Goal: Task Accomplishment & Management: Manage account settings

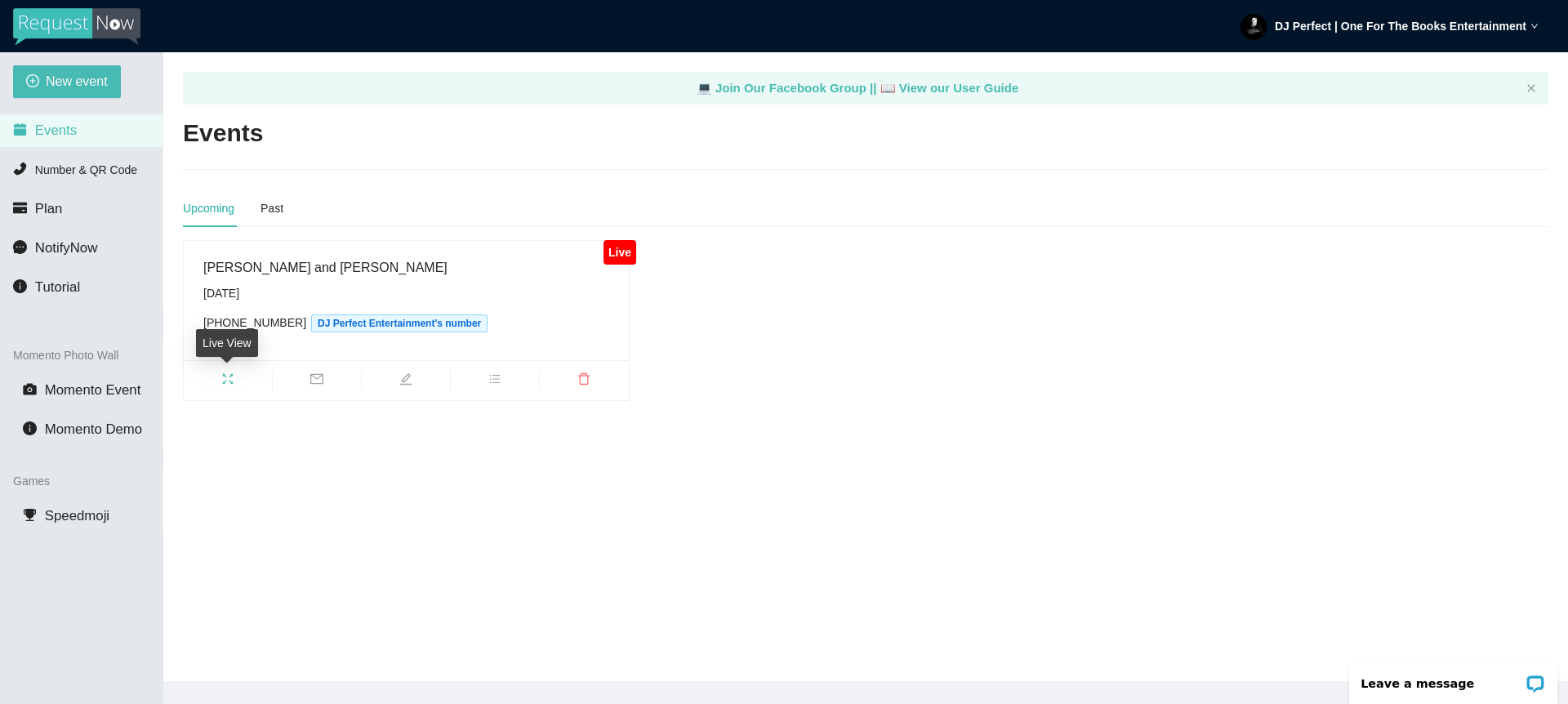
click at [230, 376] on icon "fullscreen" at bounding box center [227, 379] width 13 height 13
click at [402, 378] on icon "edit" at bounding box center [405, 379] width 13 height 13
type textarea "[URL][DOMAIN_NAME]"
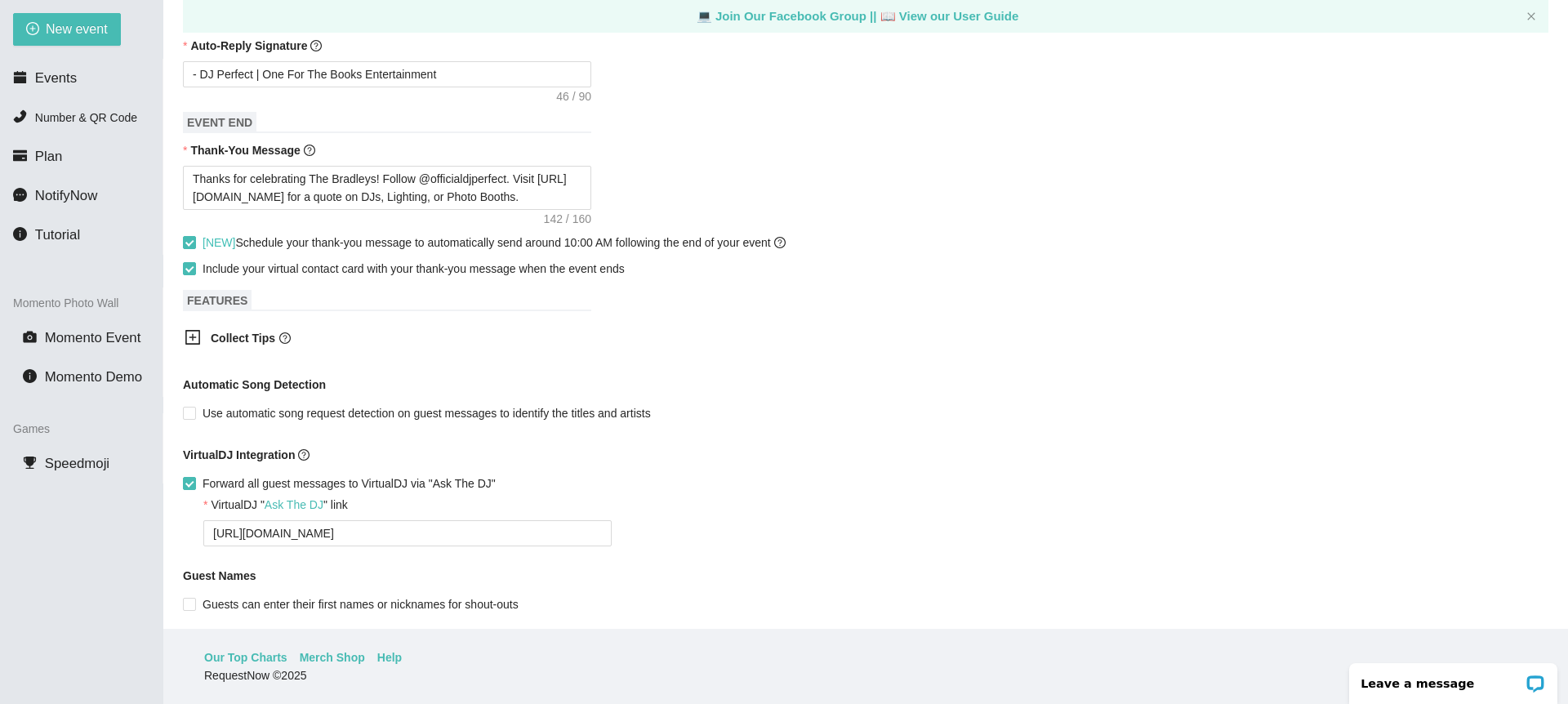
scroll to position [645, 0]
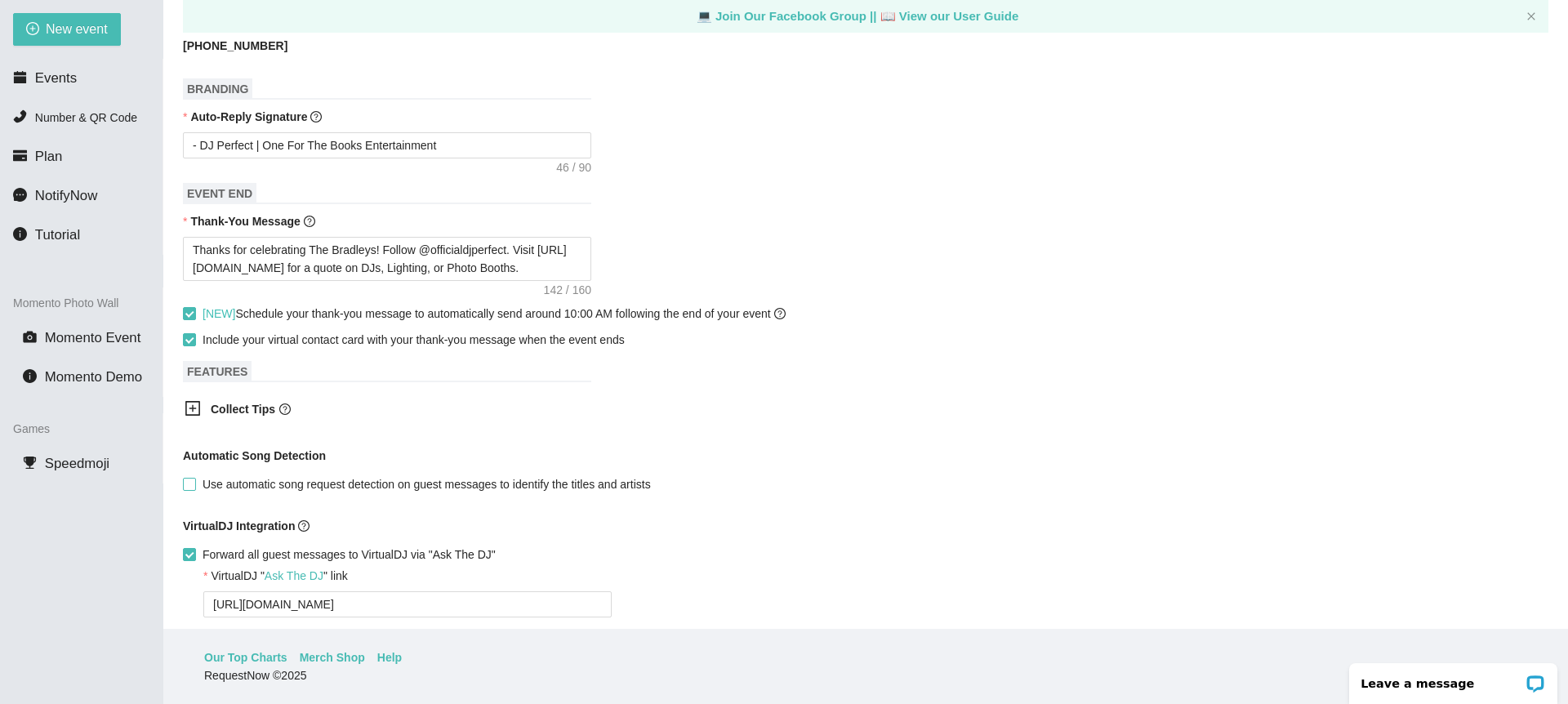
click at [189, 487] on input "Use automatic song request detection on guest messages to identify the titles a…" at bounding box center [189, 484] width 11 height 11
checkbox input "true"
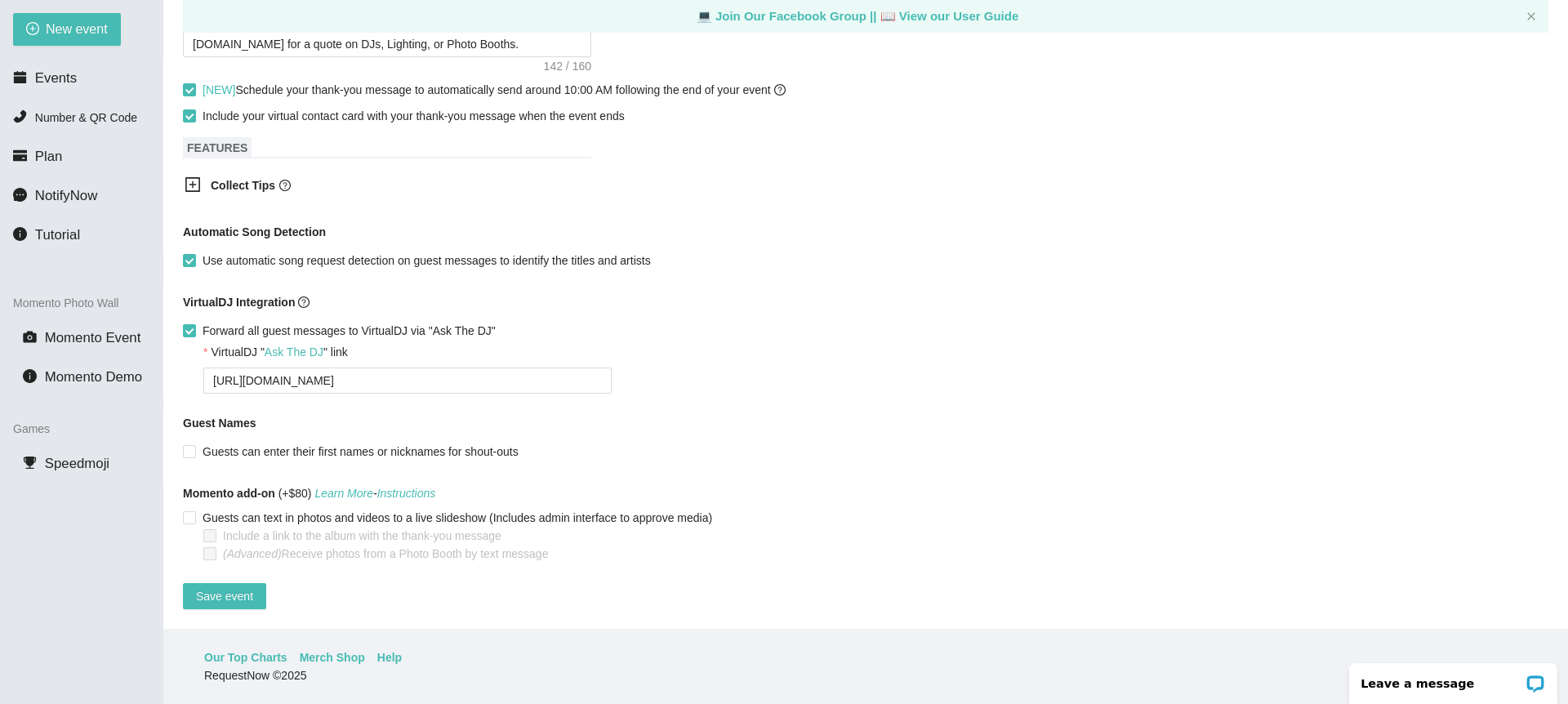
scroll to position [881, 0]
click at [212, 587] on span "Save event" at bounding box center [224, 596] width 57 height 18
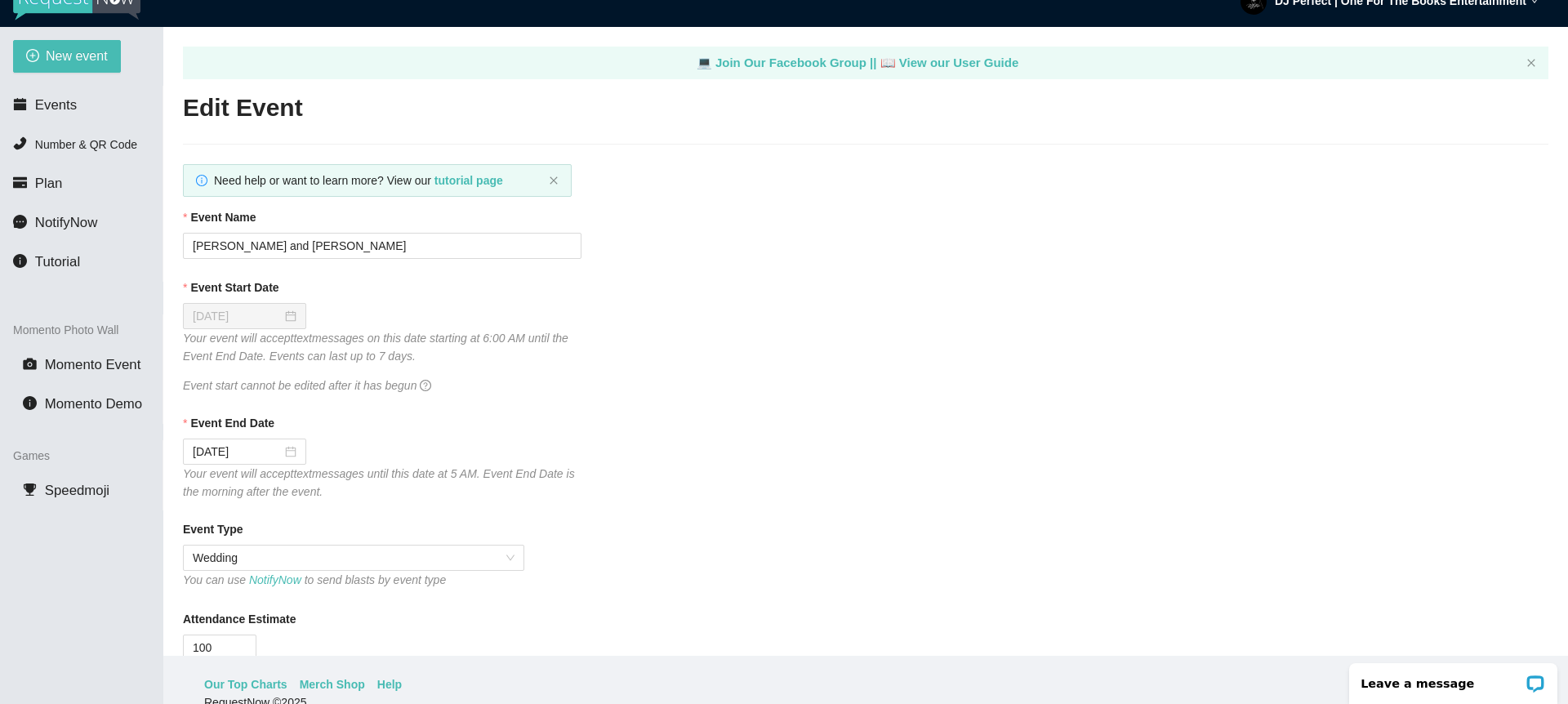
scroll to position [0, 0]
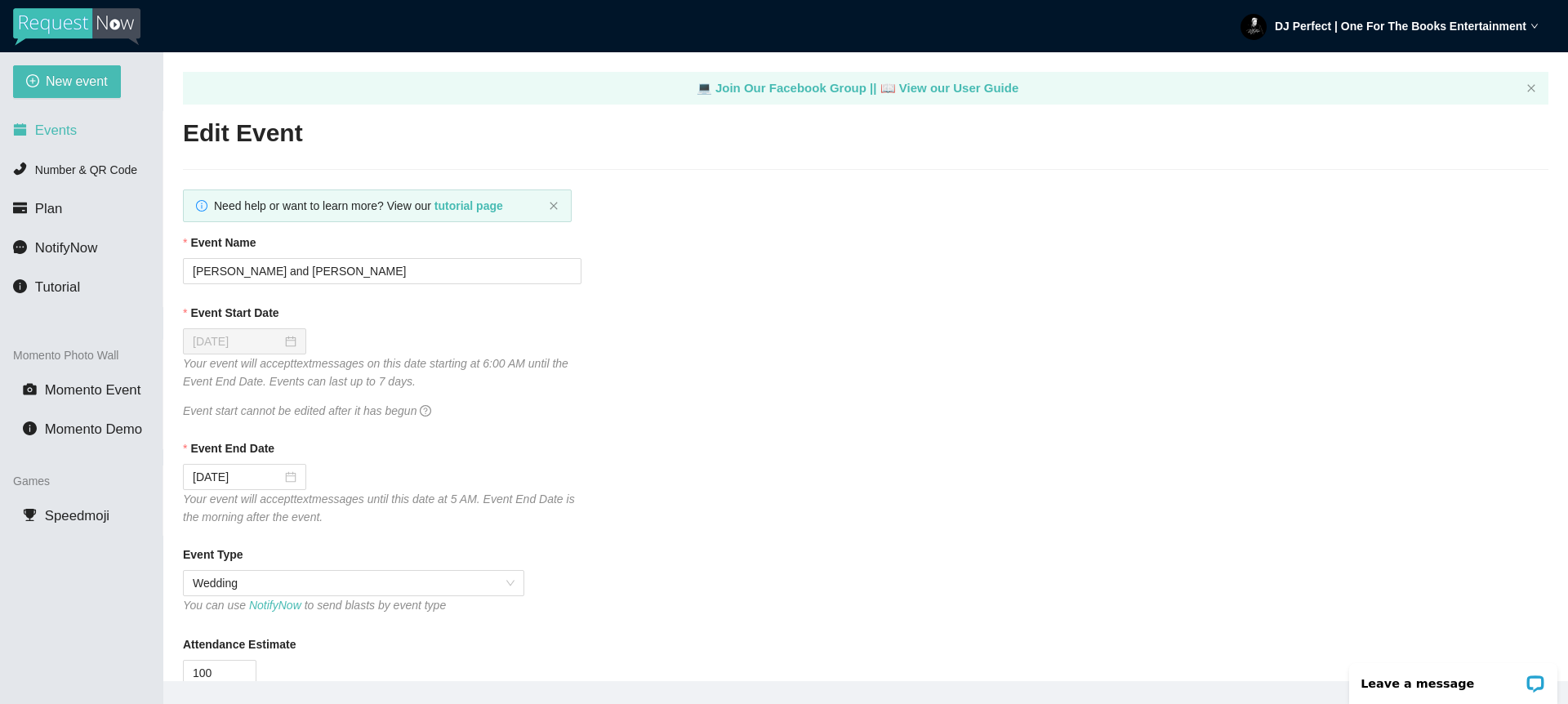
click at [54, 128] on span "Events" at bounding box center [55, 131] width 41 height 16
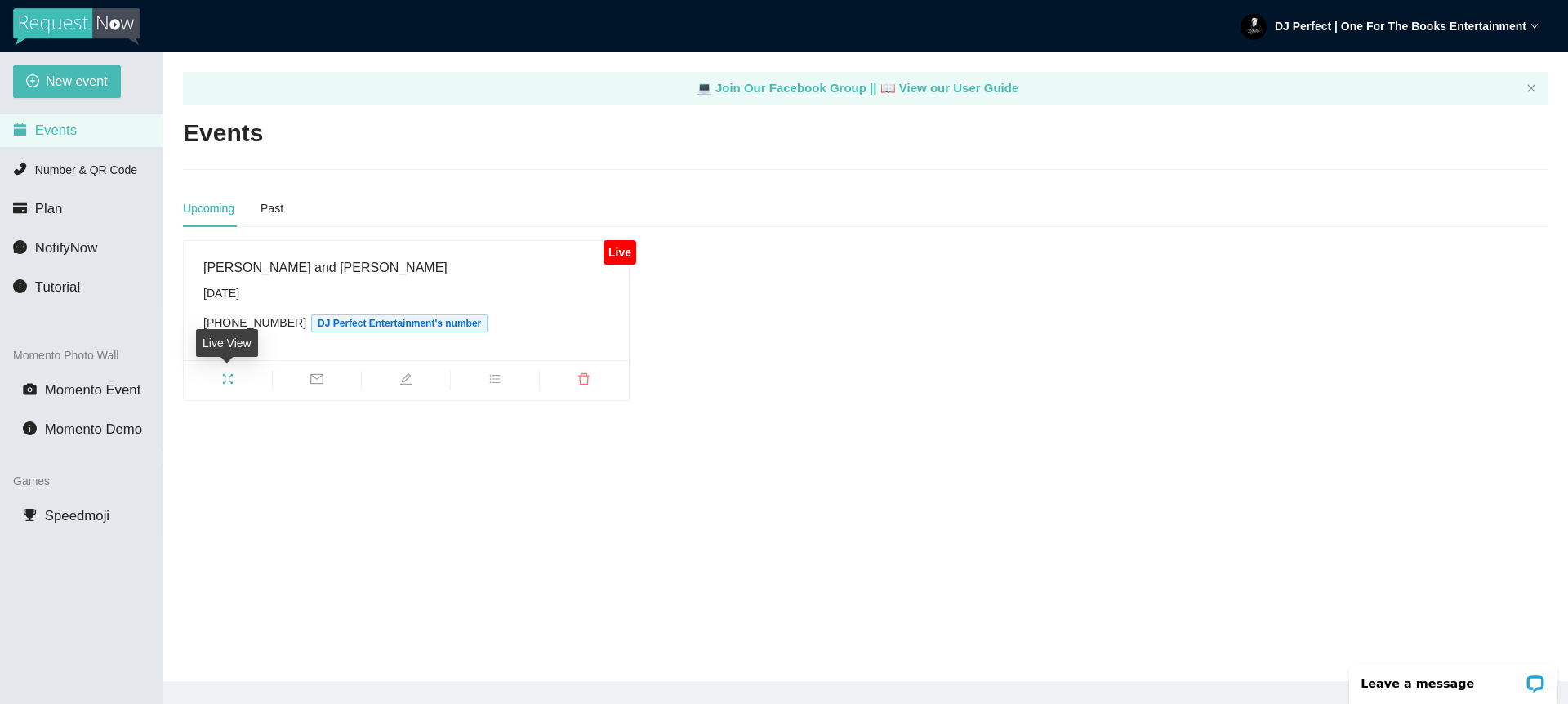
click at [225, 380] on icon "fullscreen" at bounding box center [227, 379] width 13 height 13
click at [408, 374] on icon "edit" at bounding box center [405, 378] width 11 height 11
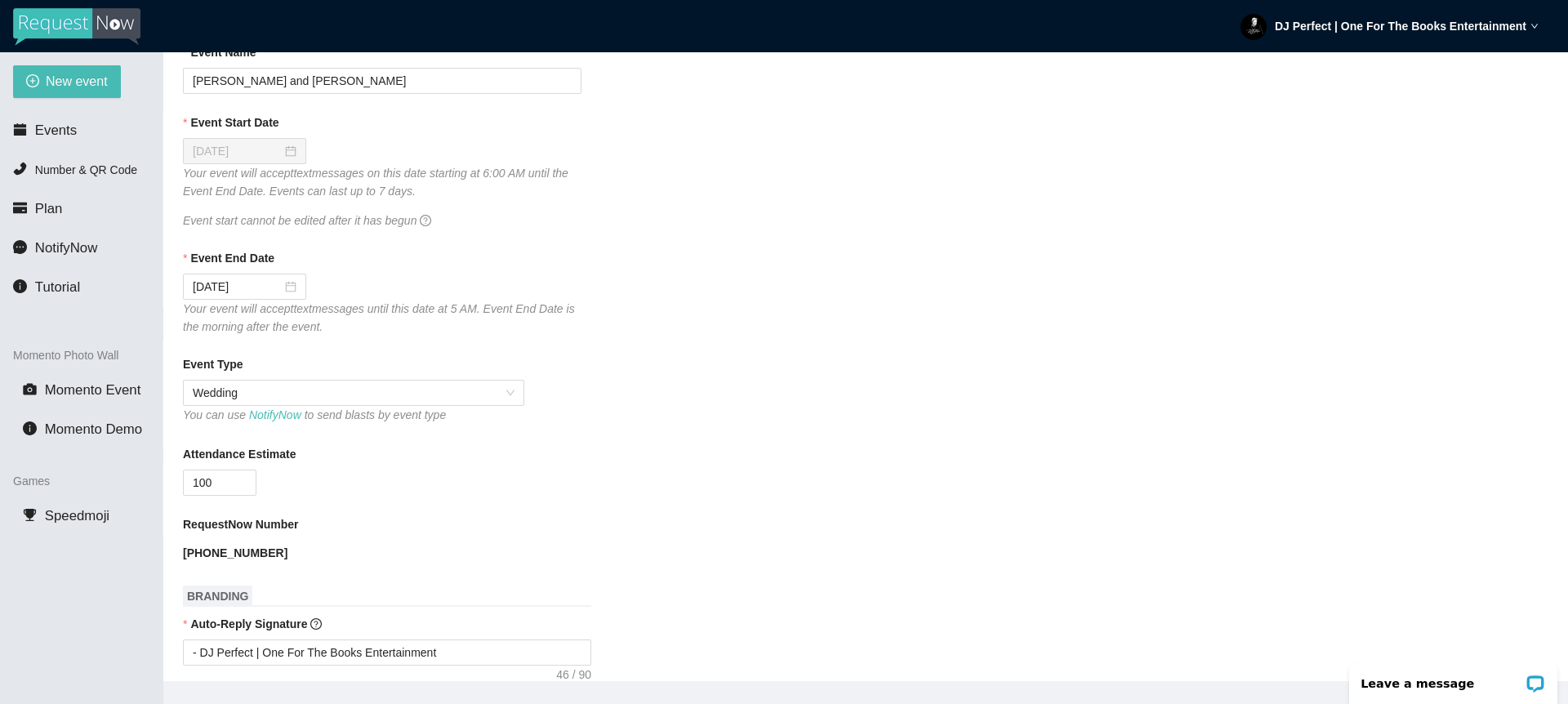
scroll to position [190, 0]
click at [48, 129] on span "Events" at bounding box center [55, 131] width 41 height 16
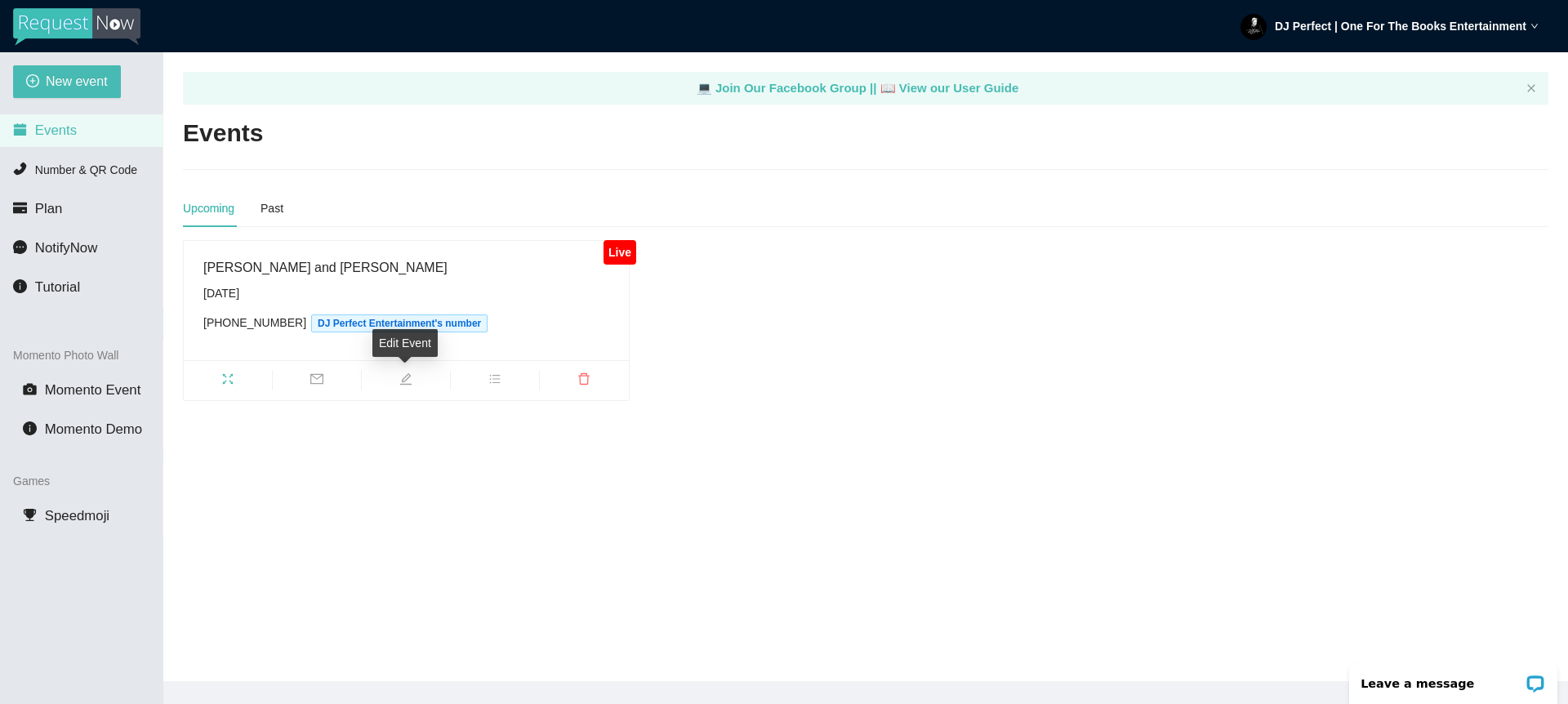
click at [405, 380] on icon "edit" at bounding box center [405, 378] width 11 height 11
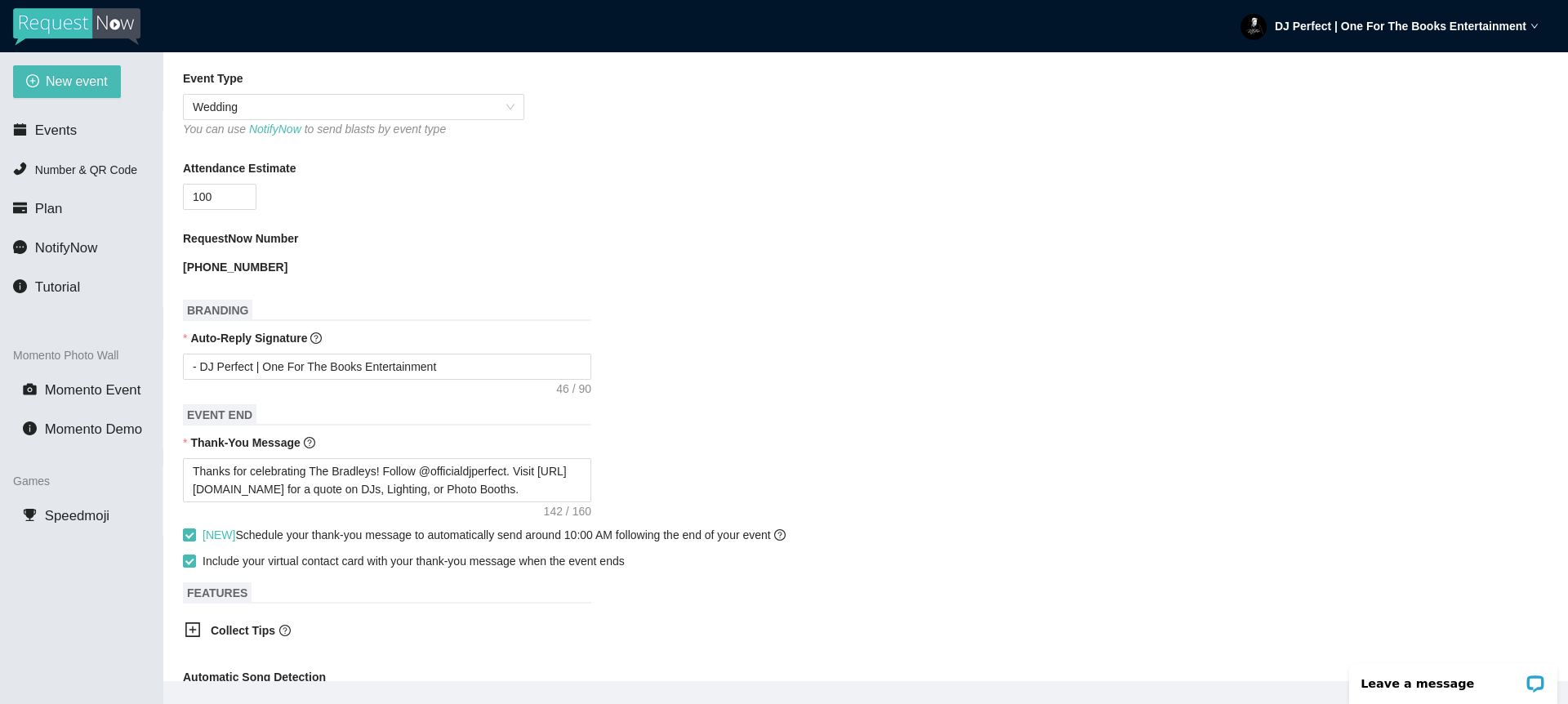
scroll to position [479, 0]
click at [192, 363] on textarea "- DJ Perfect | One For The Books Entertainment" at bounding box center [387, 363] width 408 height 26
type textarea "D- DJ Perfect | One For The Books Entertainment"
type textarea "DA- DJ Perfect | One For The Books Entertainment"
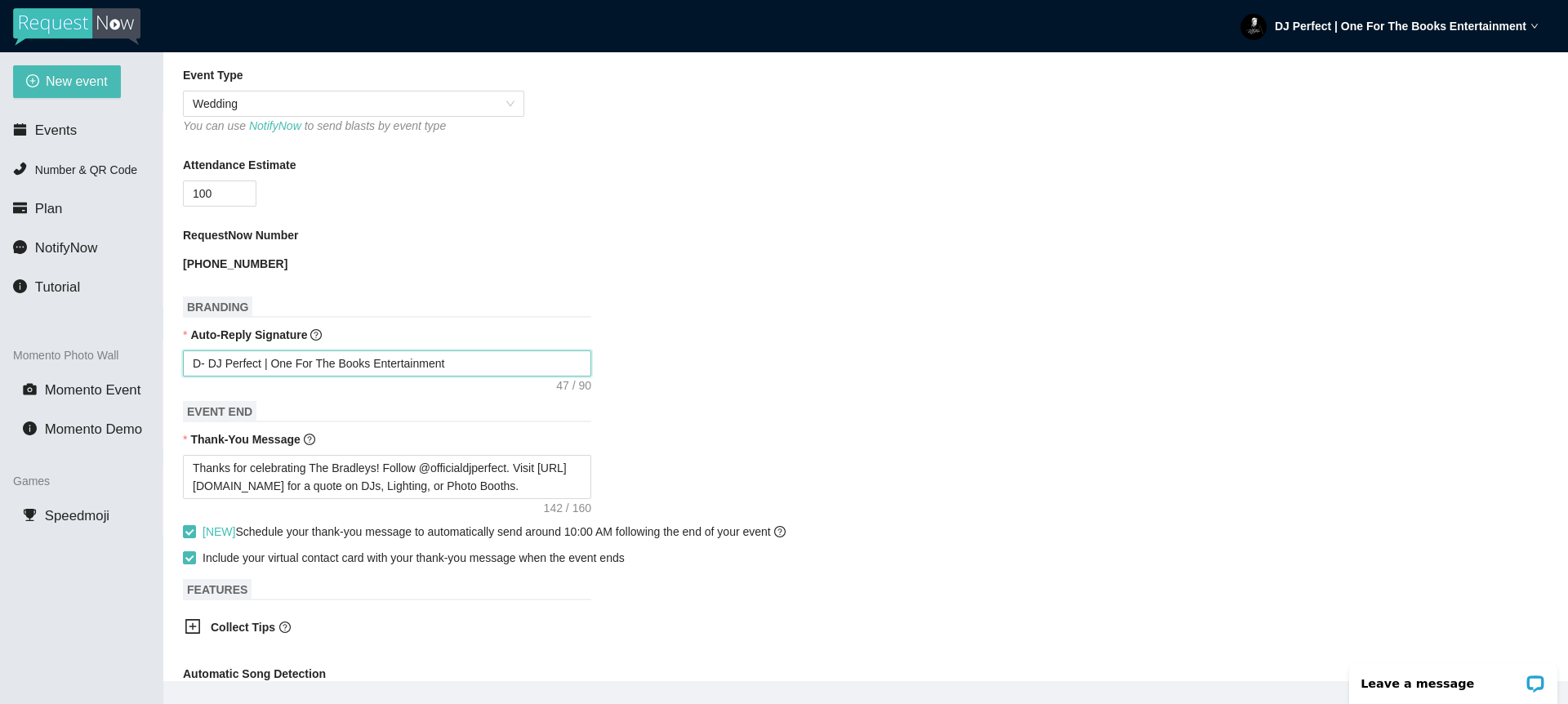
type textarea "DA- DJ Perfect | One For The Books Entertainment"
type textarea "D- DJ Perfect | One For The Books Entertainment"
type textarea "- DJ Perfect | One For The Books Entertainment"
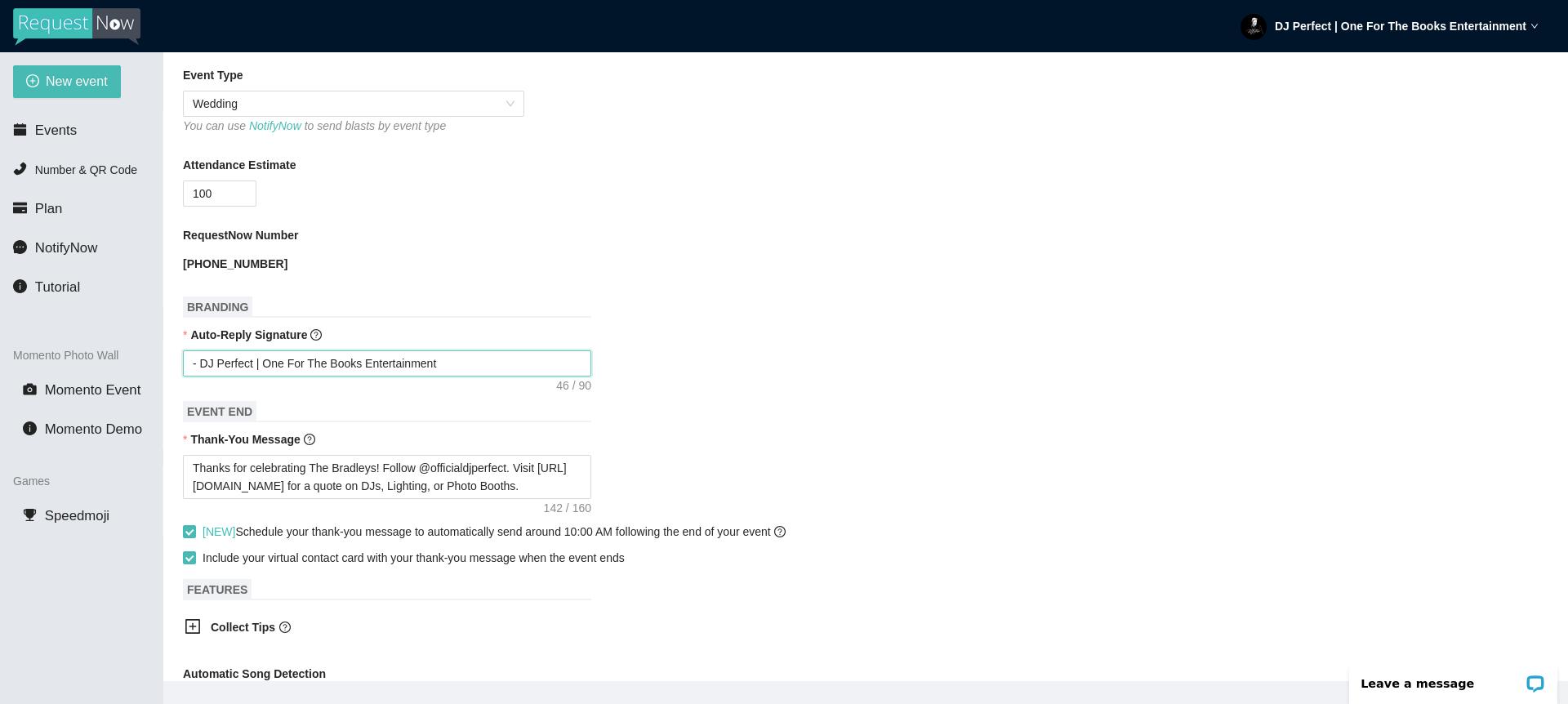
type textarea "C- DJ Perfect | One For The Books Entertainment"
type textarea "Ce- DJ Perfect | One For The Books Entertainment"
type textarea "Cel- DJ Perfect | One For The Books Entertainment"
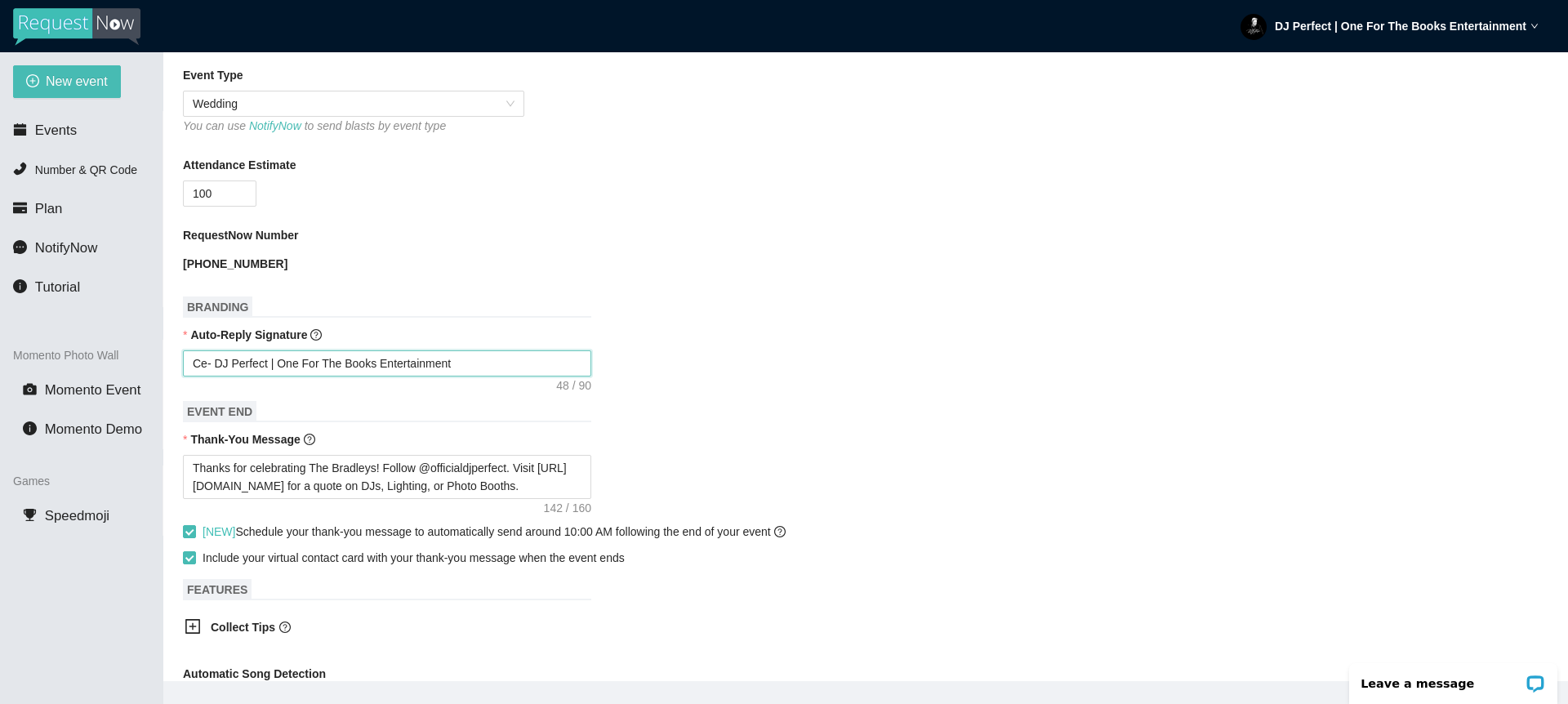
type textarea "Cel- DJ Perfect | One For The Books Entertainment"
type textarea "Cele- DJ Perfect | One For The Books Entertainment"
type textarea "Celeb- DJ Perfect | One For The Books Entertainment"
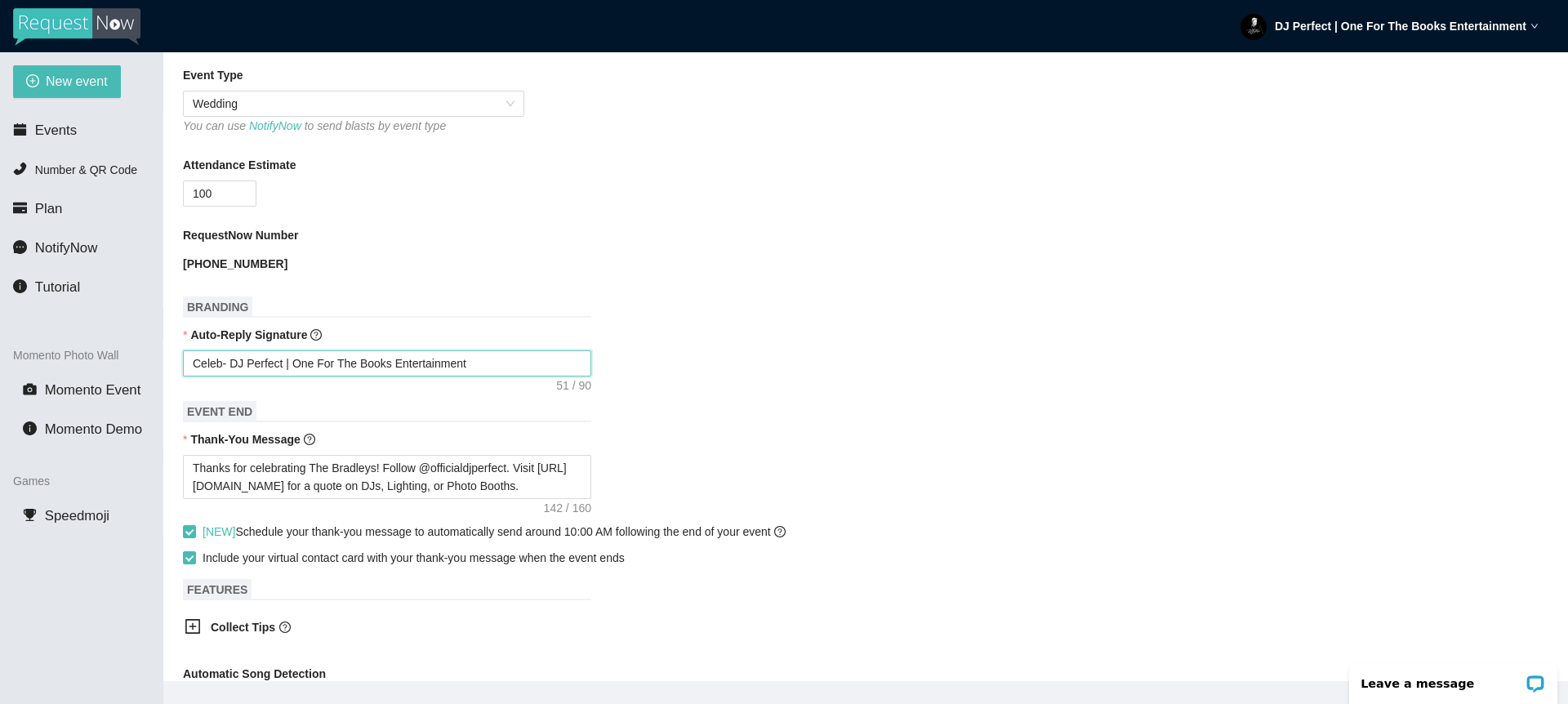
type textarea "Celebr- DJ Perfect | One For The Books Entertainment"
type textarea "Celebra- DJ Perfect | One For The Books Entertainment"
type textarea "Celebrat- DJ Perfect | One For The Books Entertainment"
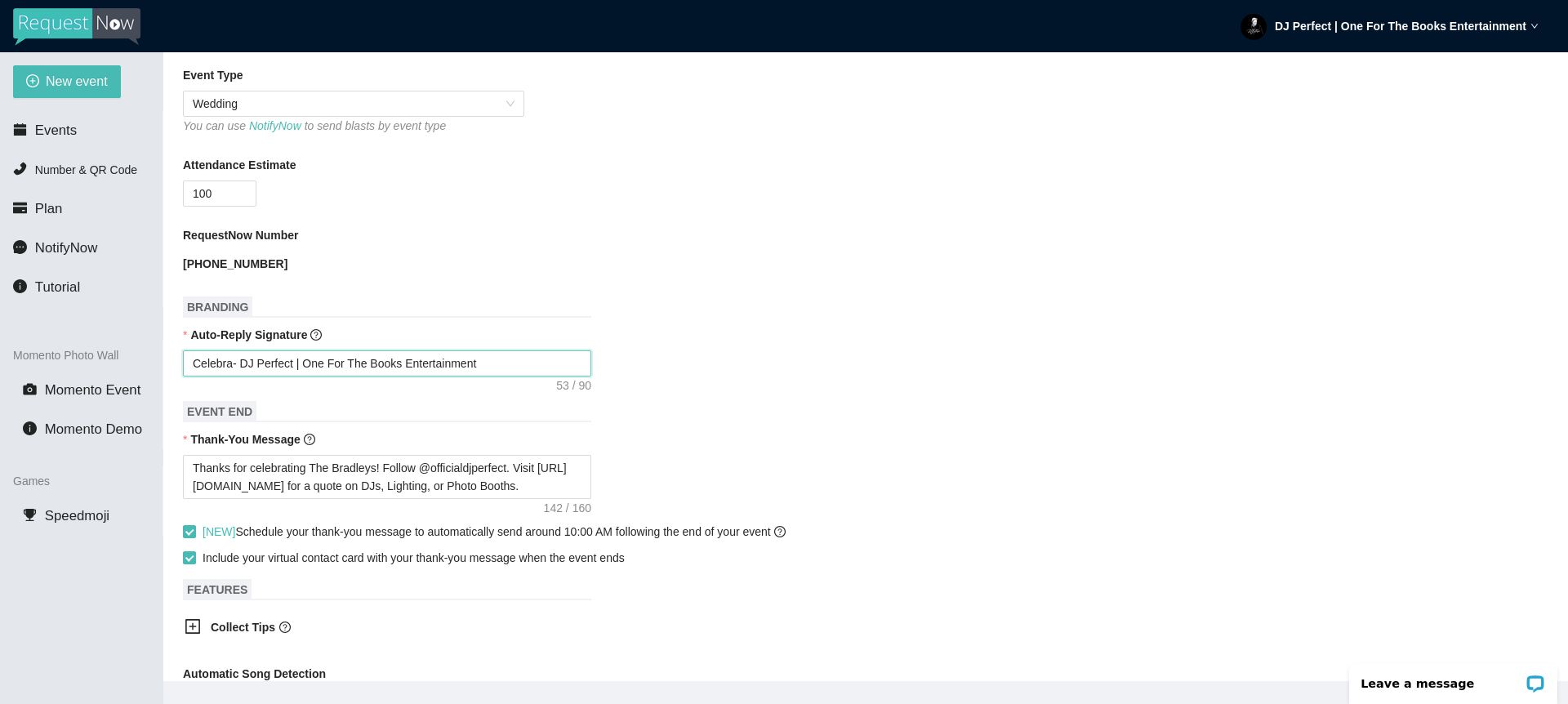
type textarea "Celebrat- DJ Perfect | One For The Books Entertainment"
type textarea "Celebrati- DJ Perfect | One For The Books Entertainment"
type textarea "Celebratin- DJ Perfect | One For The Books Entertainment"
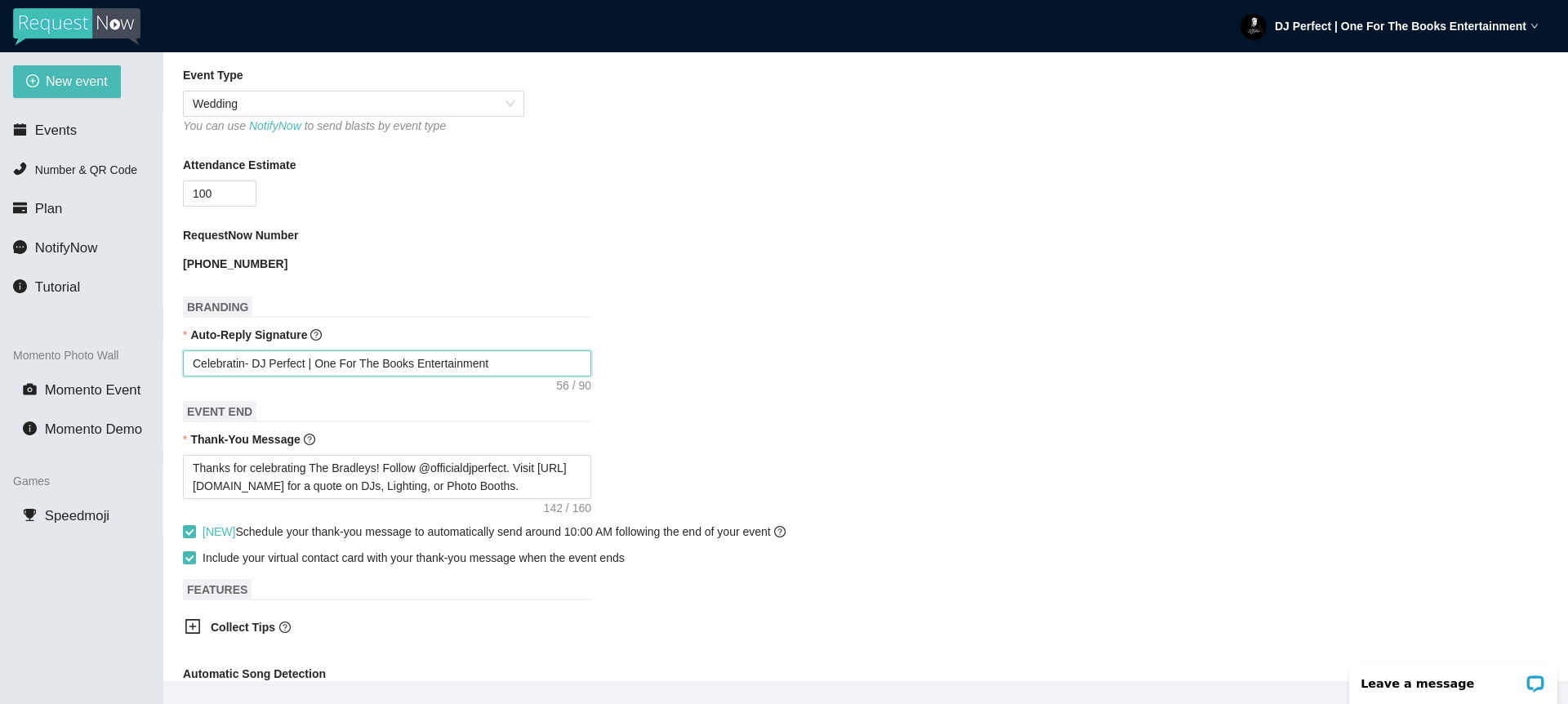
type textarea "Celebrating- DJ Perfect | One For The Books Entertainment"
type textarea "Celebrating - DJ Perfect | One For The Books Entertainment"
type textarea "Celebrating T- DJ Perfect | One For The Books Entertainment"
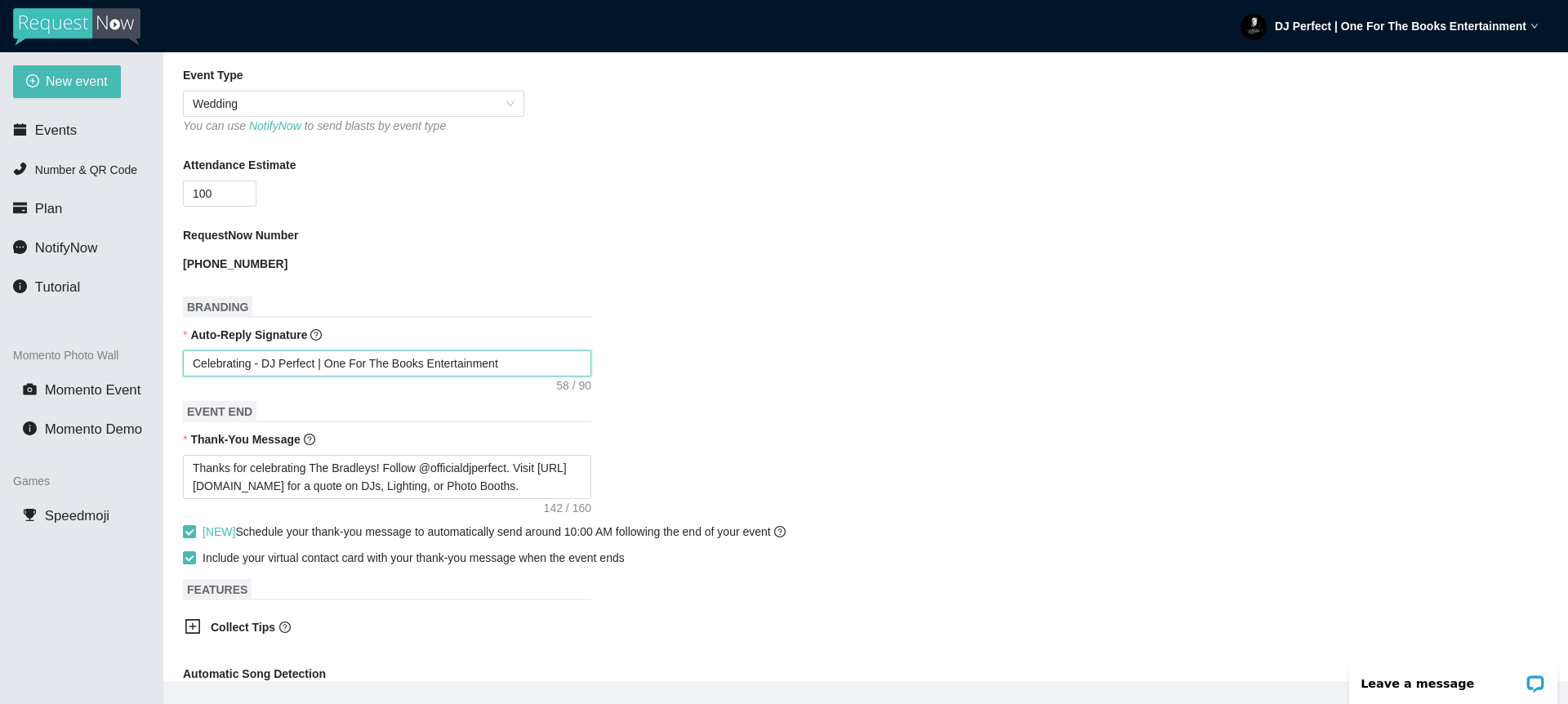
type textarea "Celebrating T- DJ Perfect | One For The Books Entertainment"
type textarea "Celebrating Th- DJ Perfect | One For The Books Entertainment"
type textarea "Celebrating The- DJ Perfect | One For The Books Entertainment"
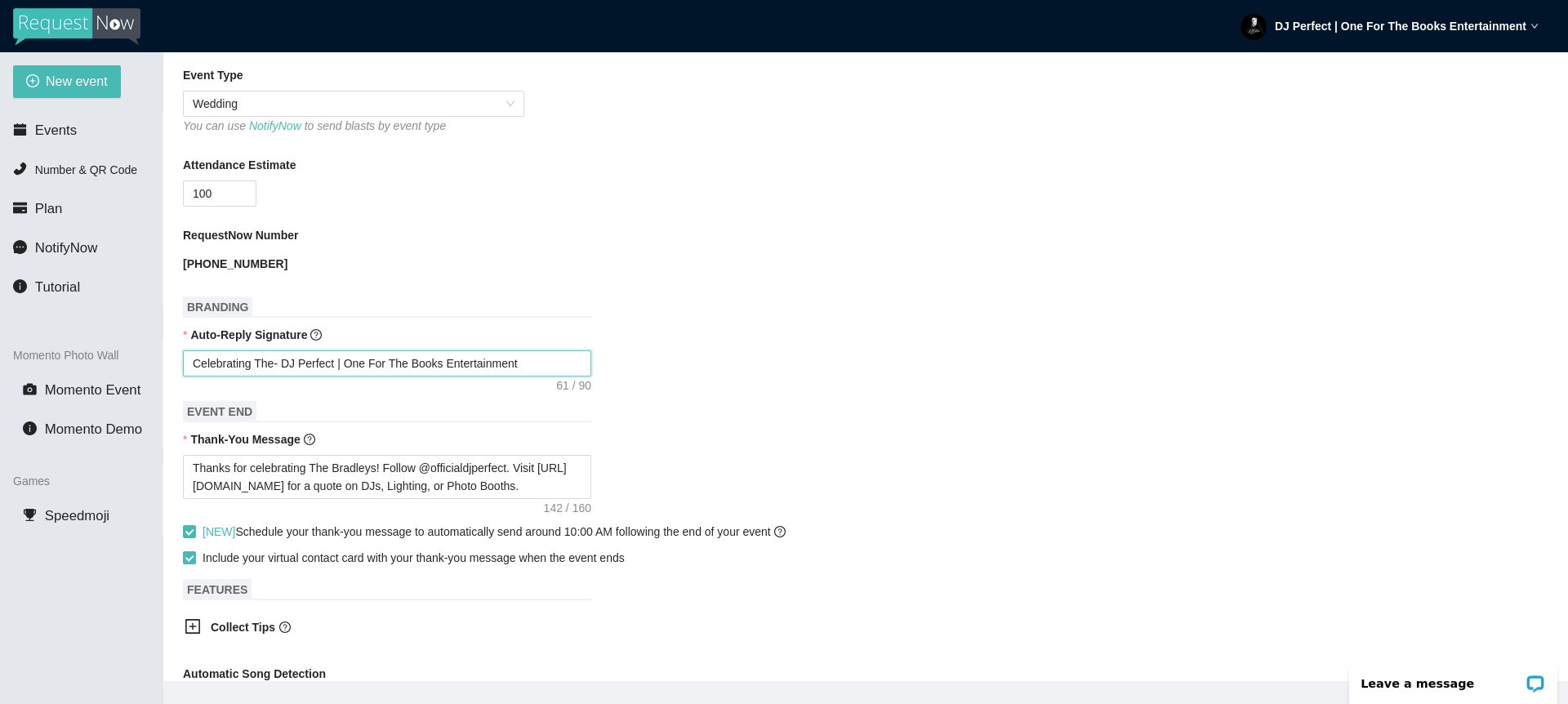
type textarea "Celebrating The - DJ Perfect | One For The Books Entertainment"
type textarea "Celebrating The B- DJ Perfect | One For The Books Entertainment"
type textarea "Celebrating The Br- DJ Perfect | One For The Books Entertainment"
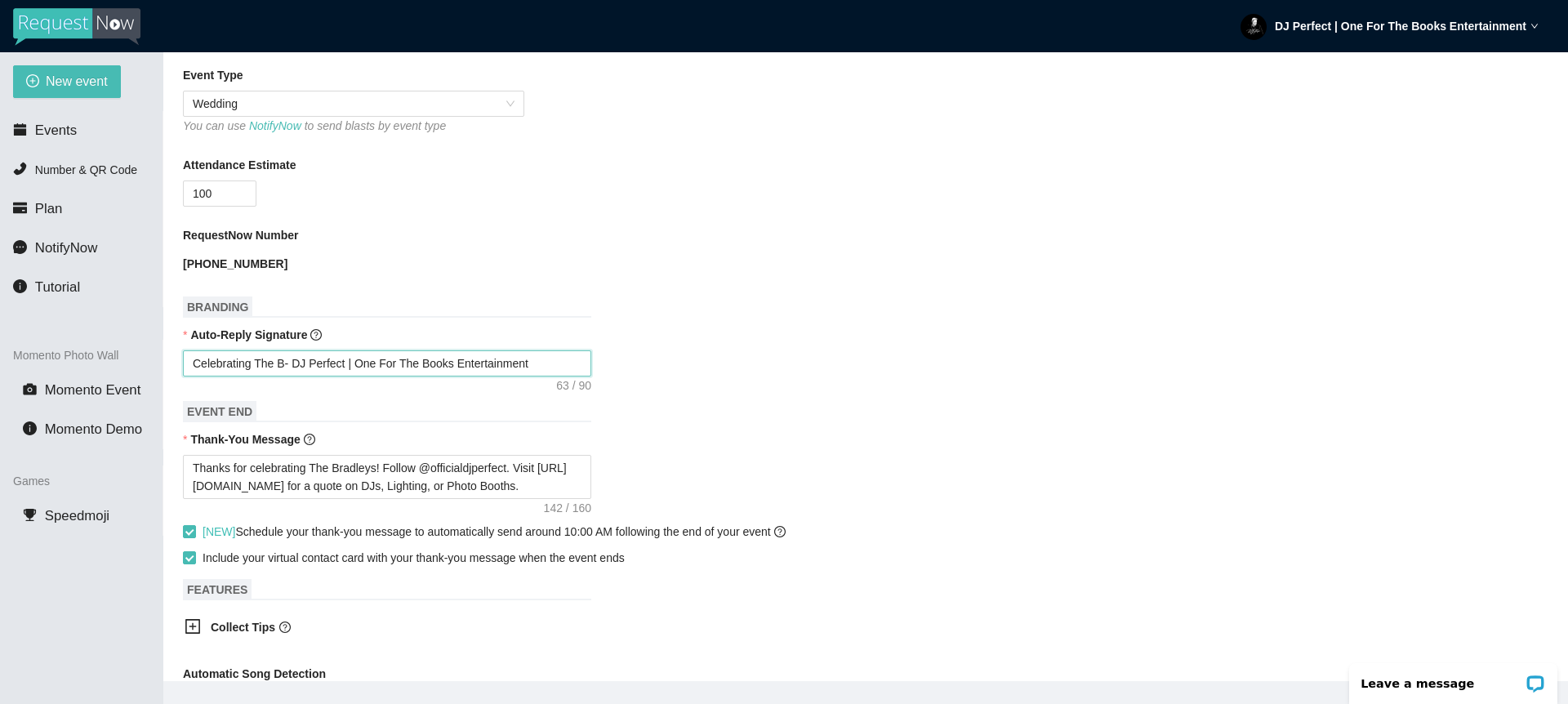
type textarea "Celebrating The Br- DJ Perfect | One For The Books Entertainment"
type textarea "Celebrating The Bra- DJ Perfect | One For The Books Entertainment"
type textarea "Celebrating The Brad- DJ Perfect | One For The Books Entertainment"
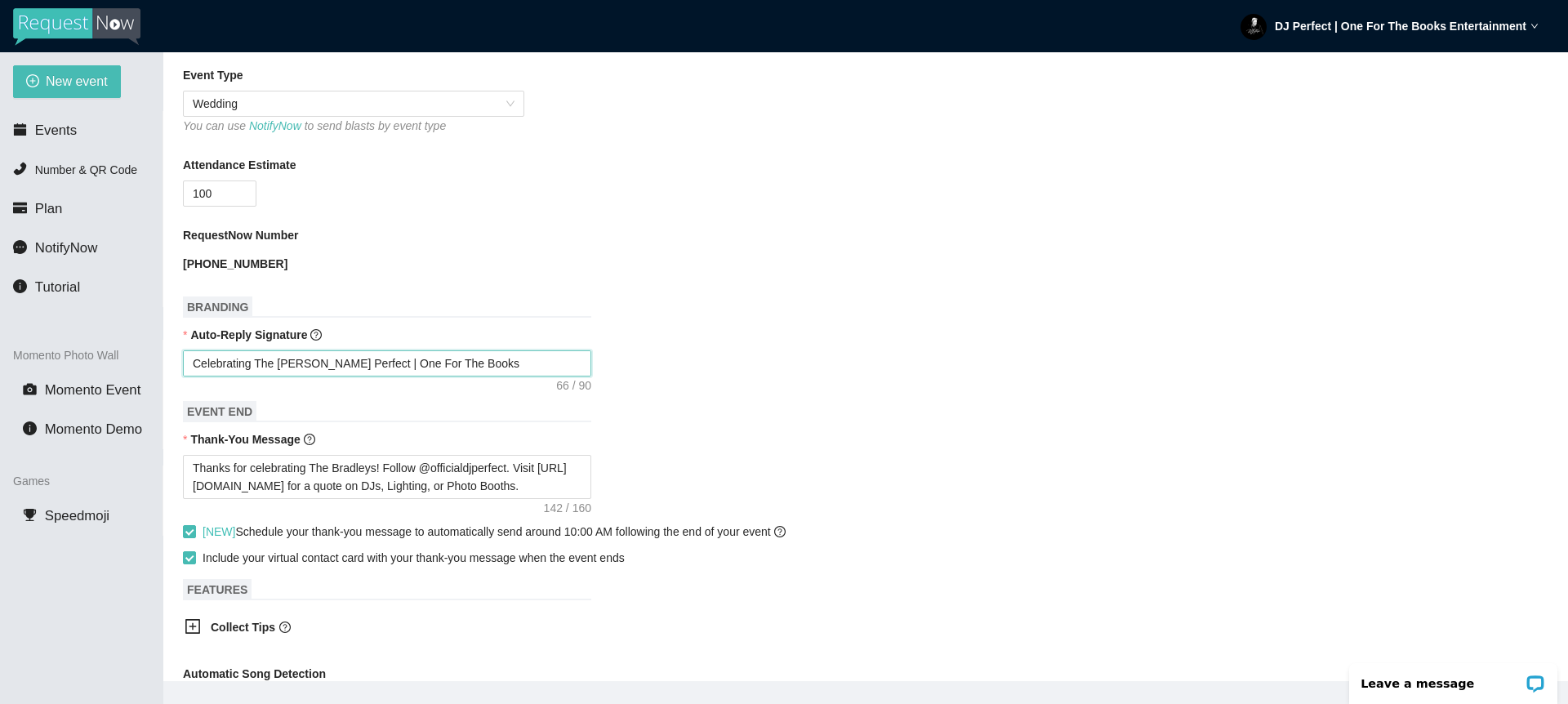
type textarea "Celebrating The Bradl- DJ Perfect | One For The Books Entertainment"
type textarea "Celebrating The Bradle- DJ Perfect | One For The Books Entertainment"
type textarea "Celebrating The Bradley- DJ Perfect | One For The Books Entertainment"
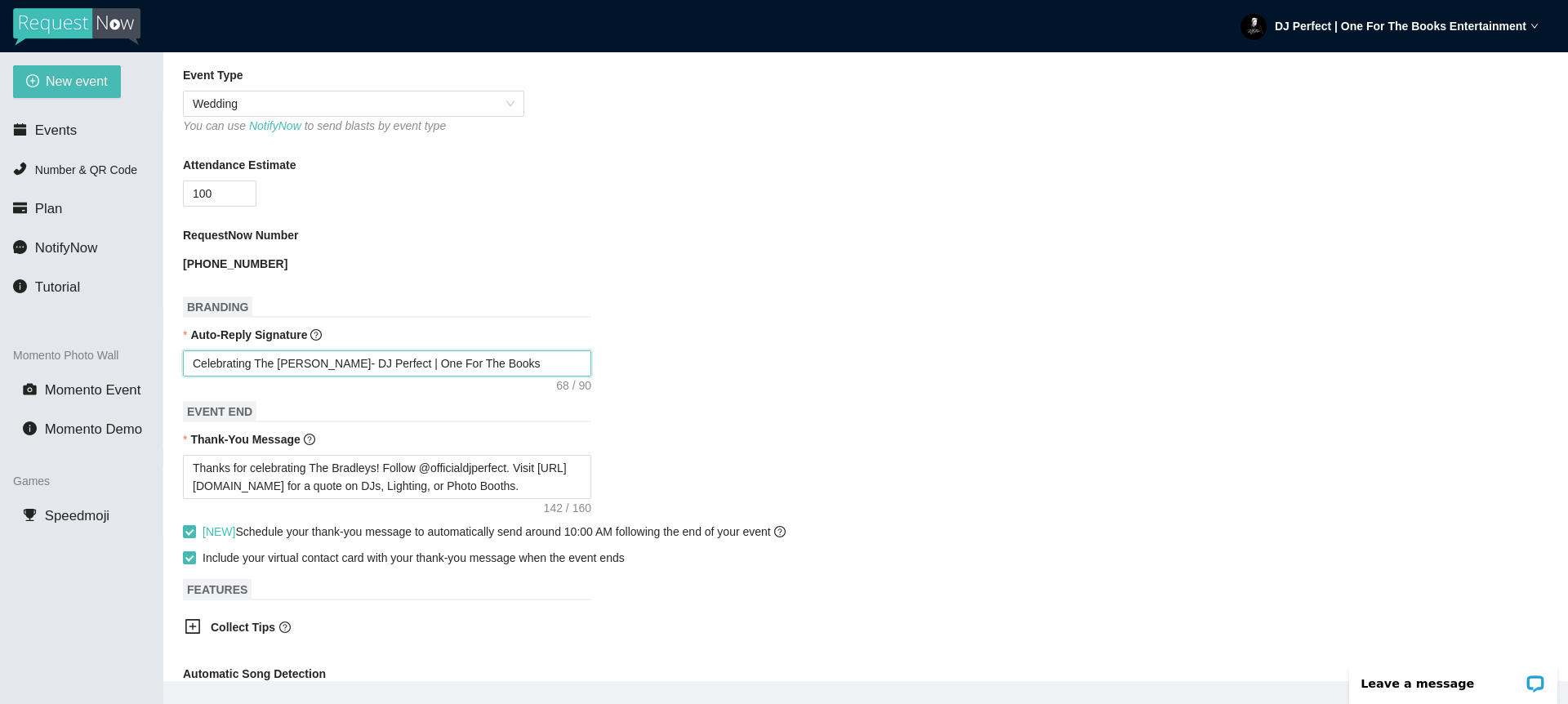
type textarea "Celebrating The Bradley- DJ Perfect | One For The Books Entertainment"
type textarea "Celebrating The Bradleys- DJ Perfect | One For The Books Entertainment"
type textarea "Celebrating The Bradleys!- DJ Perfect | One For The Books Entertainment"
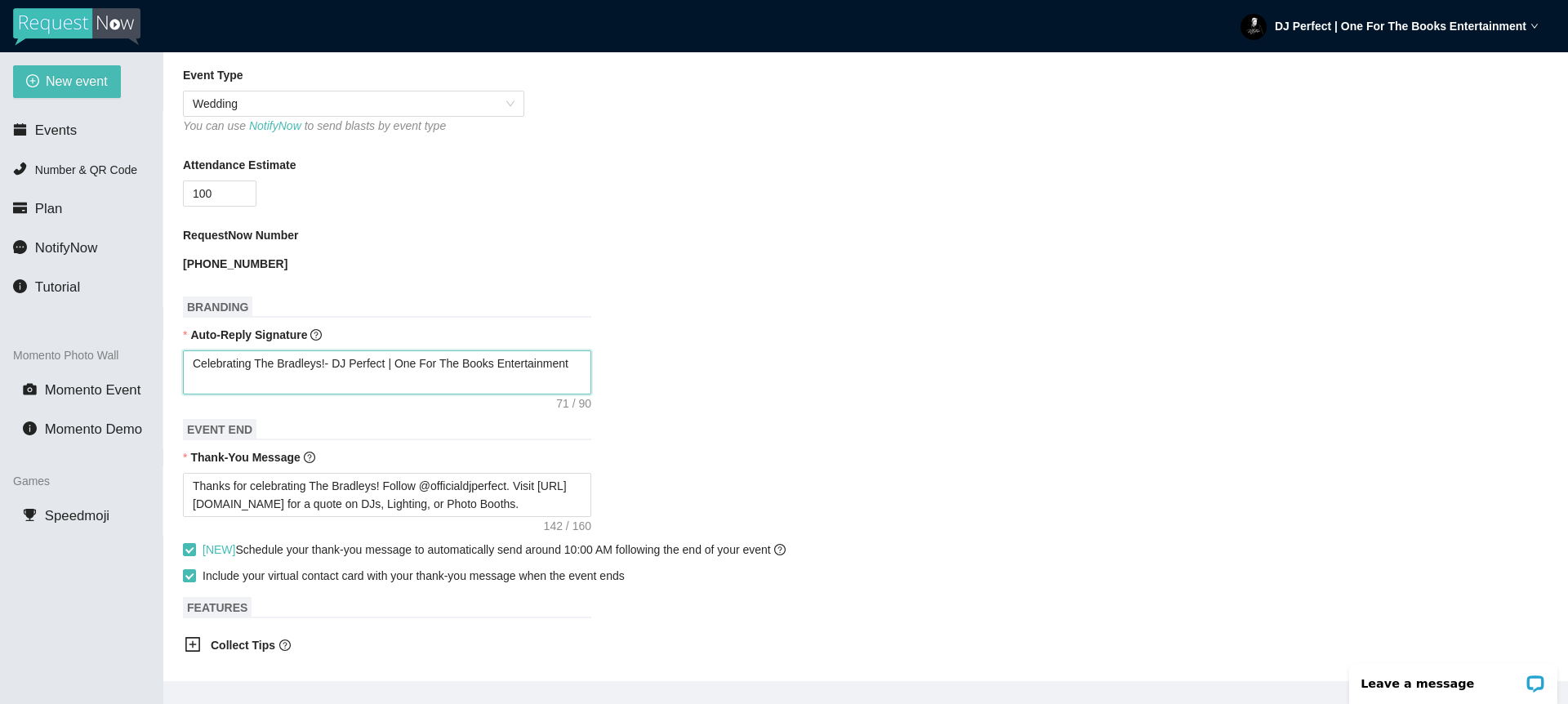
type textarea "Celebrating The Bradleys! - DJ Perfect | One For The Books Entertainment"
click at [258, 362] on textarea "Celebrating The Bradleys! - DJ Perfect | One For The Books Entertainment" at bounding box center [387, 372] width 408 height 44
type textarea "Celebrating The Bradleys! - DJ Perfect | One For The Books Entertainment"
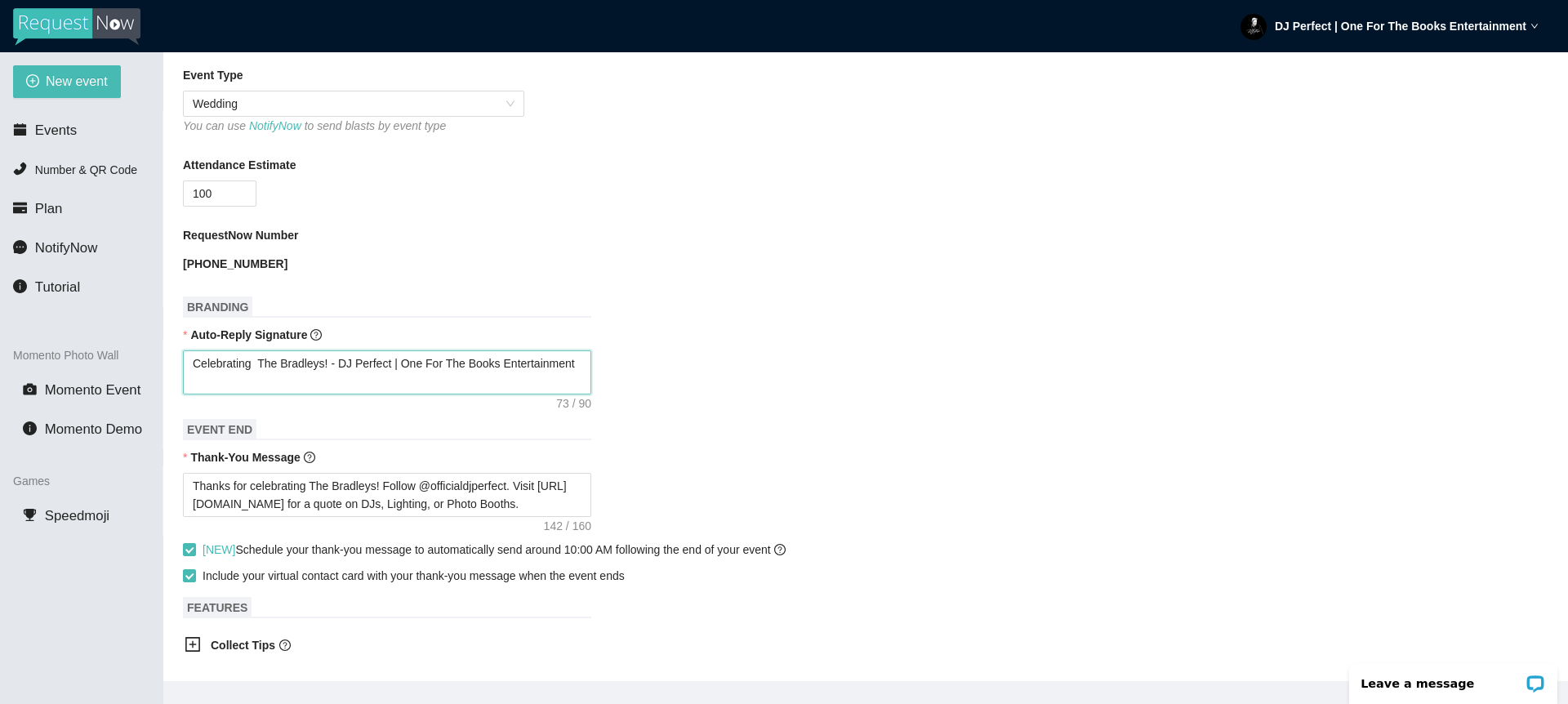
type textarea "Celebrating The Bradleys! - DJ Perfect | One For The Books Entertainment"
drag, startPoint x: 193, startPoint y: 361, endPoint x: 221, endPoint y: 319, distance: 50.5
click at [193, 360] on textarea "Celebrating The Bradleys! - DJ Perfect | One For The Books Entertainment" at bounding box center [387, 372] width 408 height 44
type textarea "-Celebrating The Bradleys! - DJ Perfect | One For The Books Entertainment"
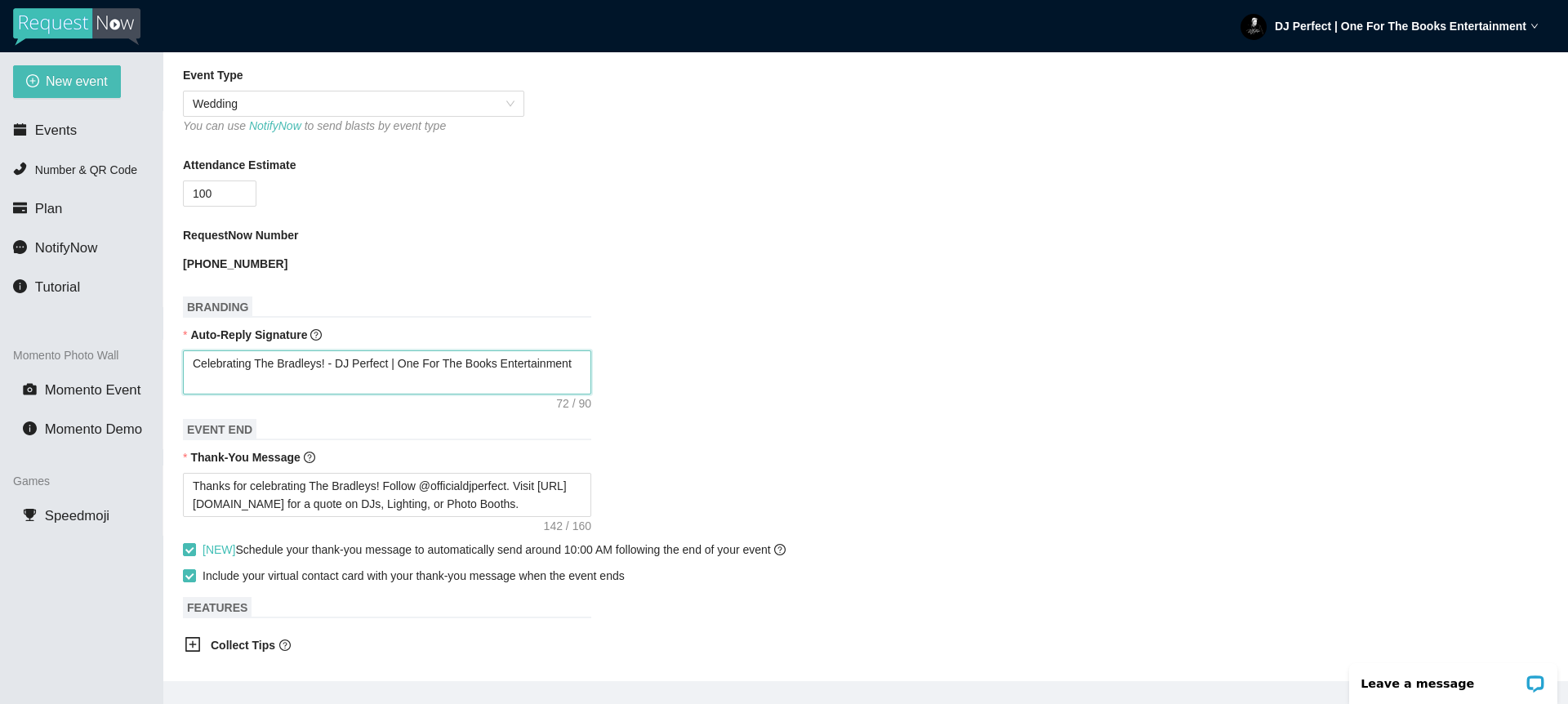
type textarea "-Celebrating The Bradleys! - DJ Perfect | One For The Books Entertainment"
type textarea "- Celebrating The Bradleys! - DJ Perfect | One For The Books Entertainment"
drag, startPoint x: 260, startPoint y: 361, endPoint x: 261, endPoint y: 348, distance: 13.0
click at [260, 360] on textarea "- Celebrating The Bradleys! - DJ Perfect | One For The Books Entertainment" at bounding box center [387, 372] width 408 height 44
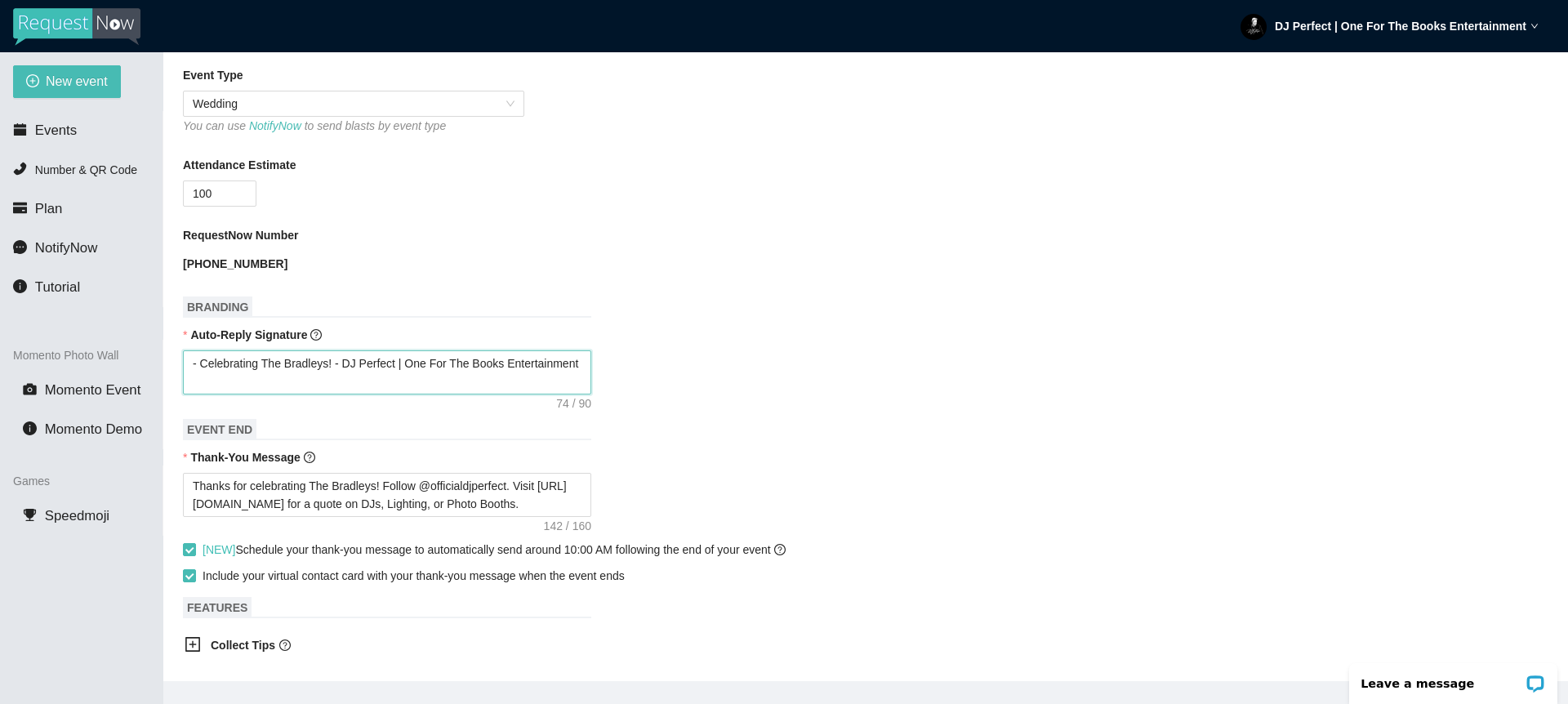
type textarea "- Celebratin The Bradleys! - DJ Perfect | One For The Books Entertainment"
type textarea "- Celebrati The Bradleys! - DJ Perfect | One For The Books Entertainment"
type textarea "- Celebrat The Bradleys! - DJ Perfect | One For The Books Entertainment"
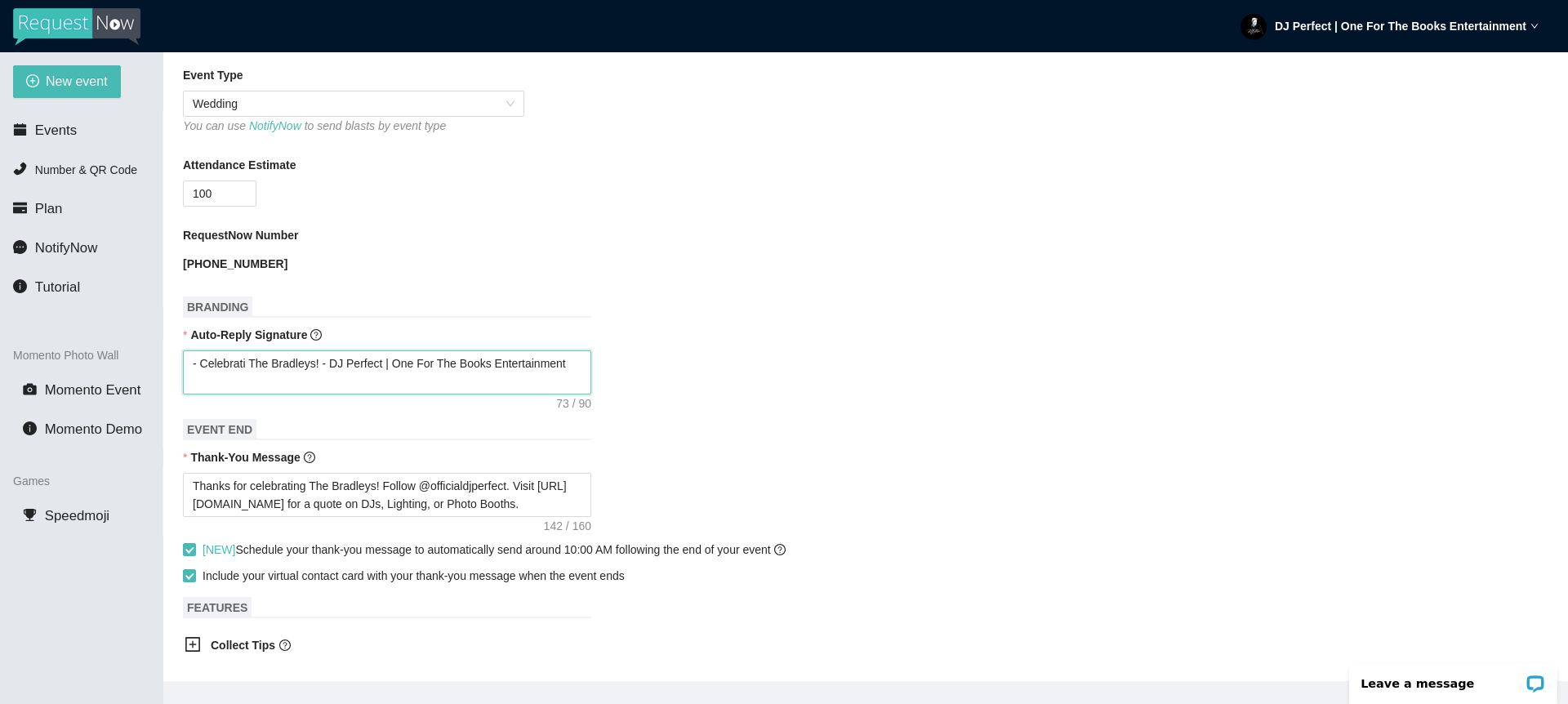
type textarea "- Celebrat The Bradleys! - DJ Perfect | One For The Books Entertainment"
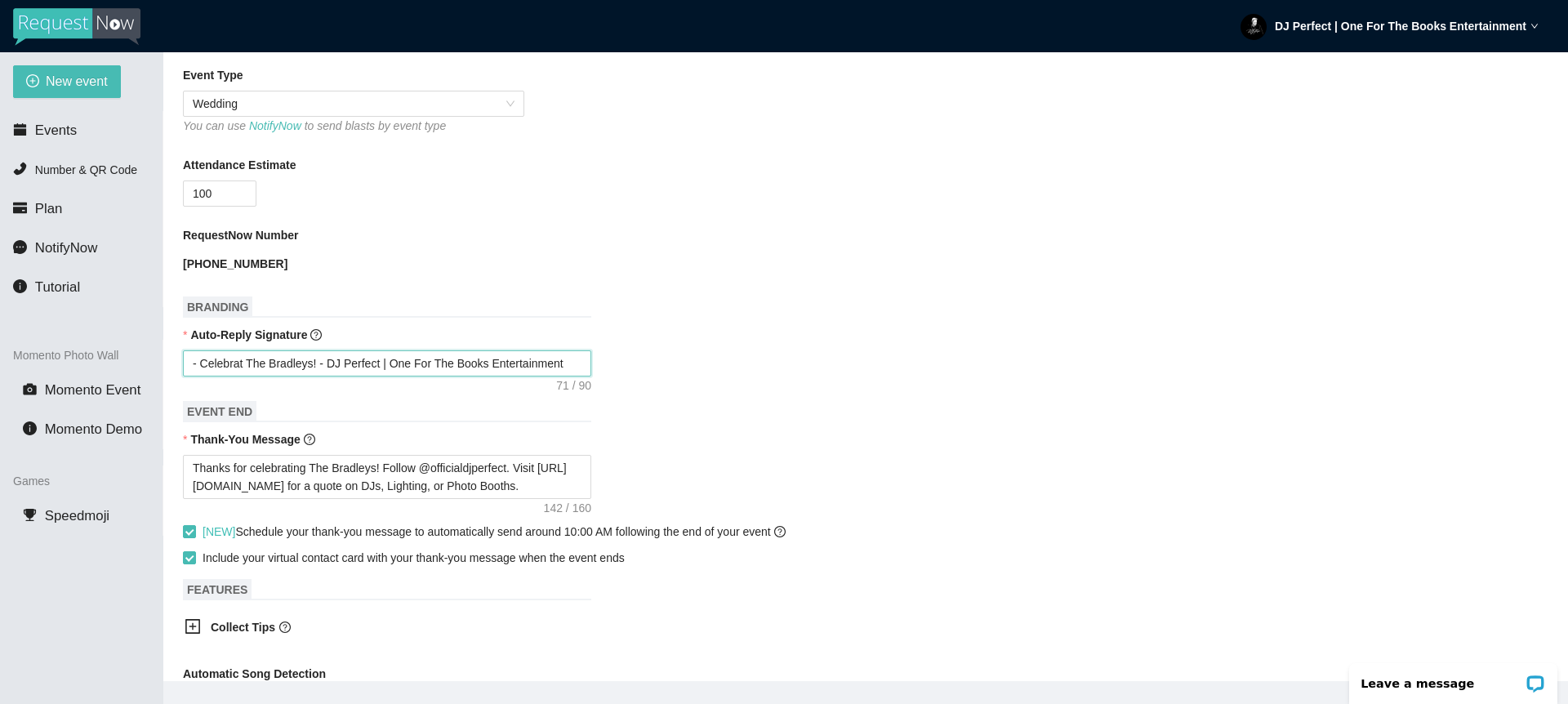
type textarea "- Celebrate The Bradleys! - DJ Perfect | One For The Books Entertainment"
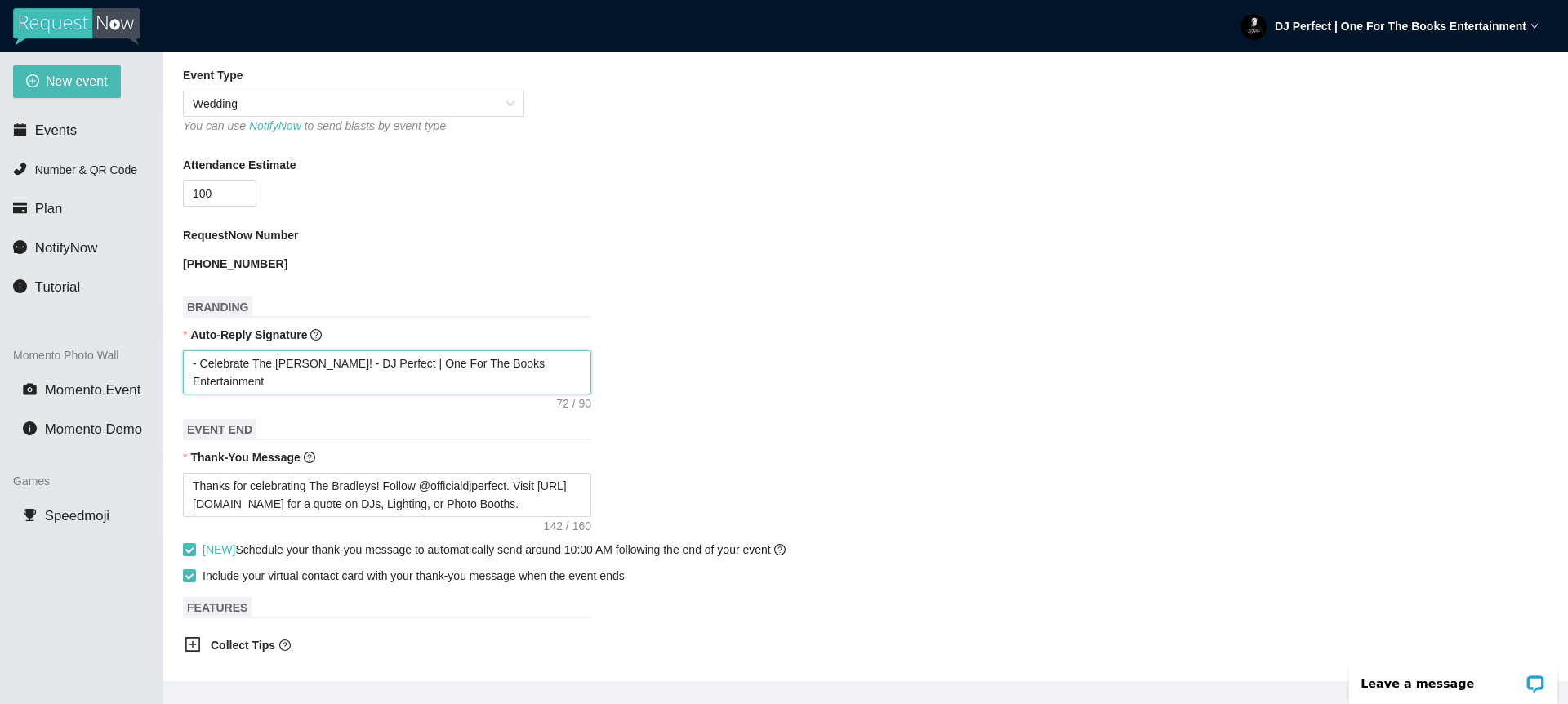
click at [328, 361] on textarea "- Celebrate The Bradleys! - DJ Perfect | One For The Books Entertainment" at bounding box center [387, 372] width 408 height 44
type textarea "- Celebrate The Bradleys - DJ Perfect | One For The Books Entertainment"
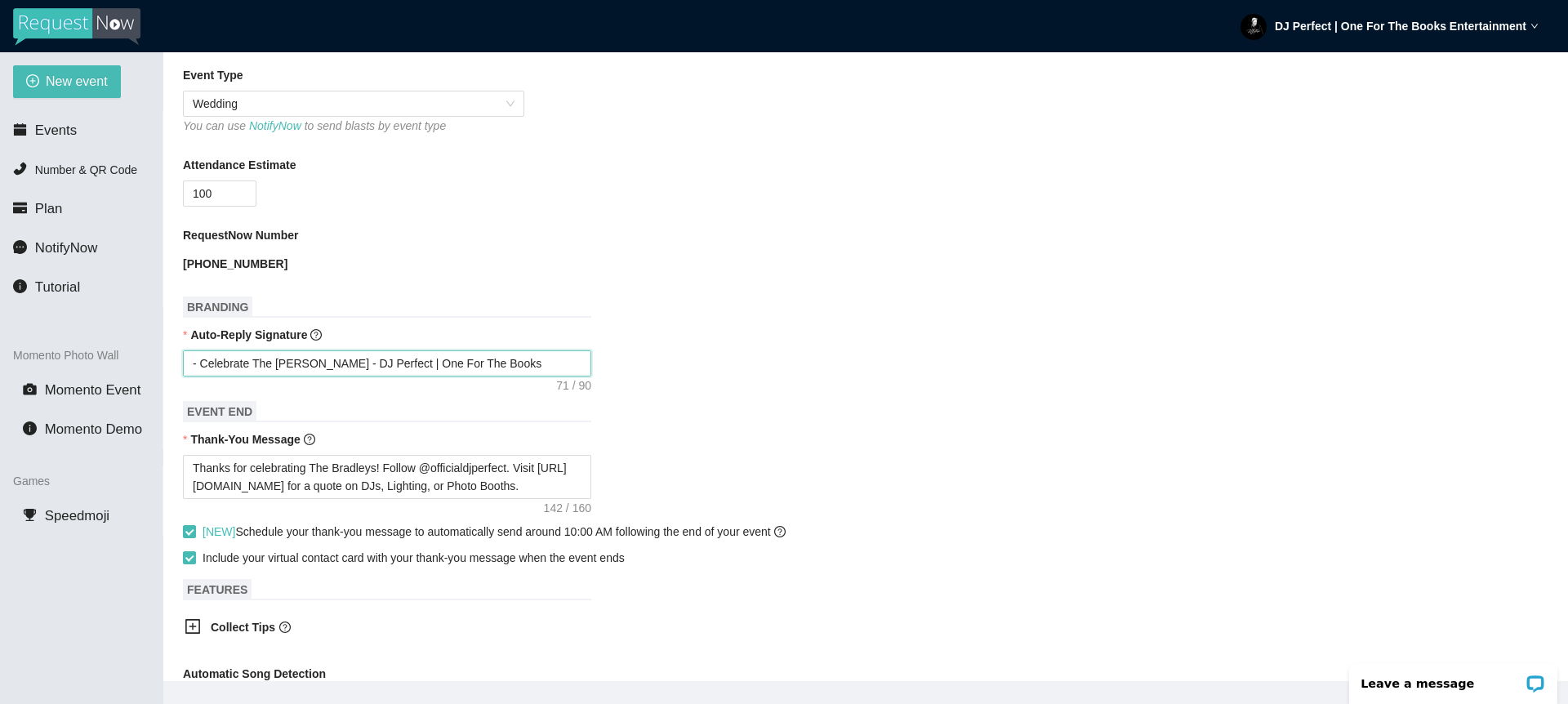
type textarea "- Celebrate The Bradleys - DJ Perfect | One For The Books Entertainment"
type textarea "- Celebrate The Bradleys w - DJ Perfect | One For The Books Entertainment"
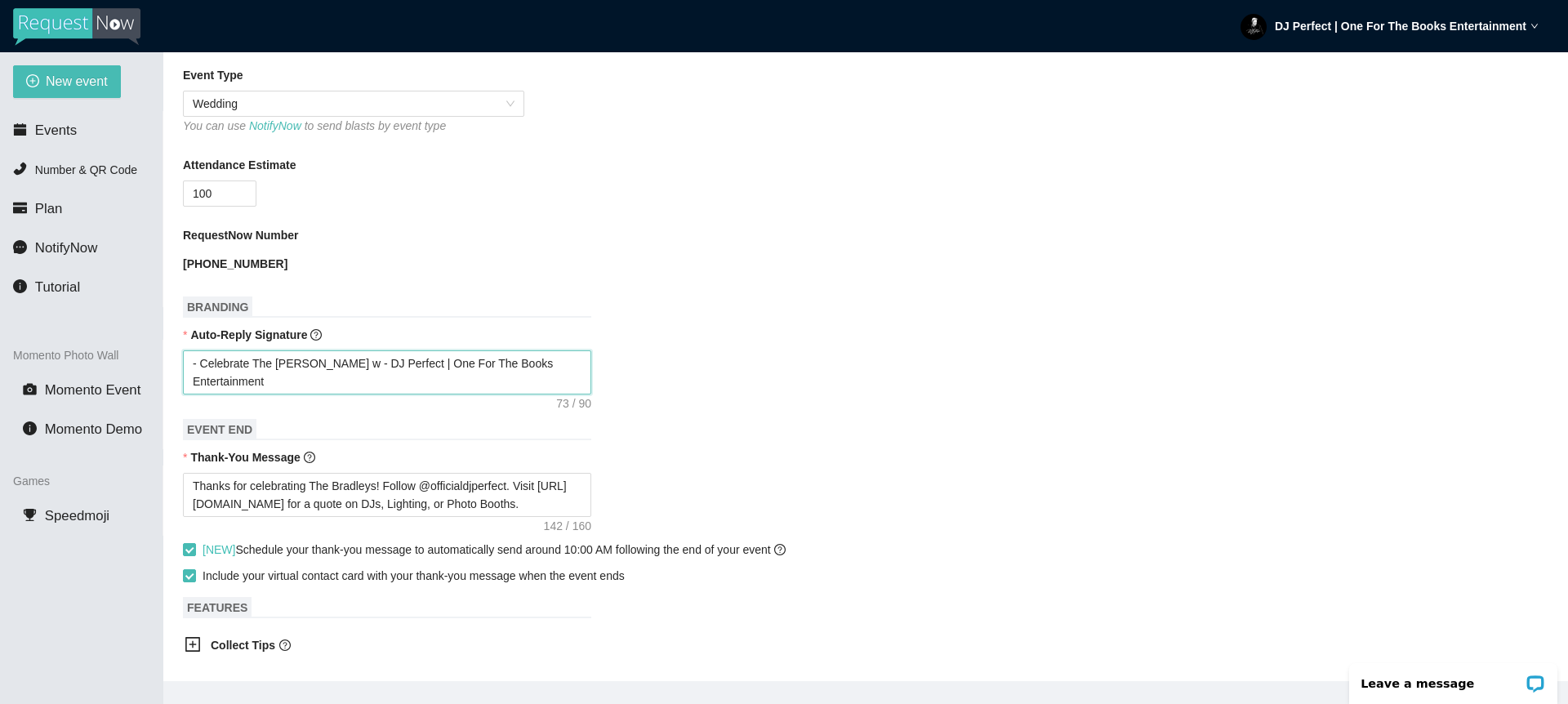
type textarea "- Celebrate The Bradleys wi - DJ Perfect | One For The Books Entertainment"
type textarea "- Celebrate The Bradleys wit - DJ Perfect | One For The Books Entertainment"
type textarea "- Celebrate The Bradleys with - DJ Perfect | One For The Books Entertainment"
type textarea "- Celebrate The Bradleys with- DJ Perfect | One For The Books Entertainment"
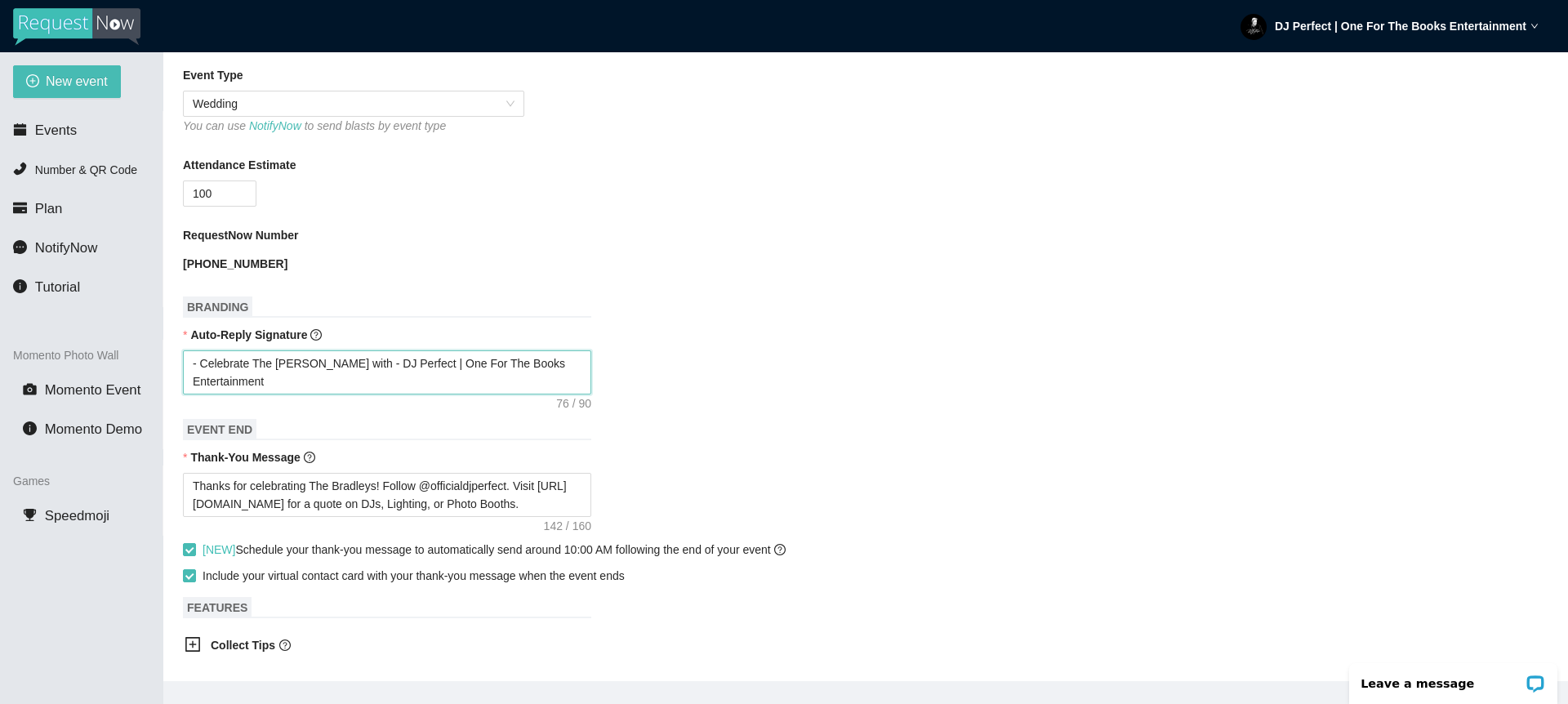
type textarea "- Celebrate The Bradleys with- DJ Perfect | One For The Books Entertainment"
type textarea "- Celebrate The Bradleys with DJ Perfect | One For The Books Entertainment"
type textarea "- Celebrate The Bradleys withDJ Perfect | One For The Books Entertainment"
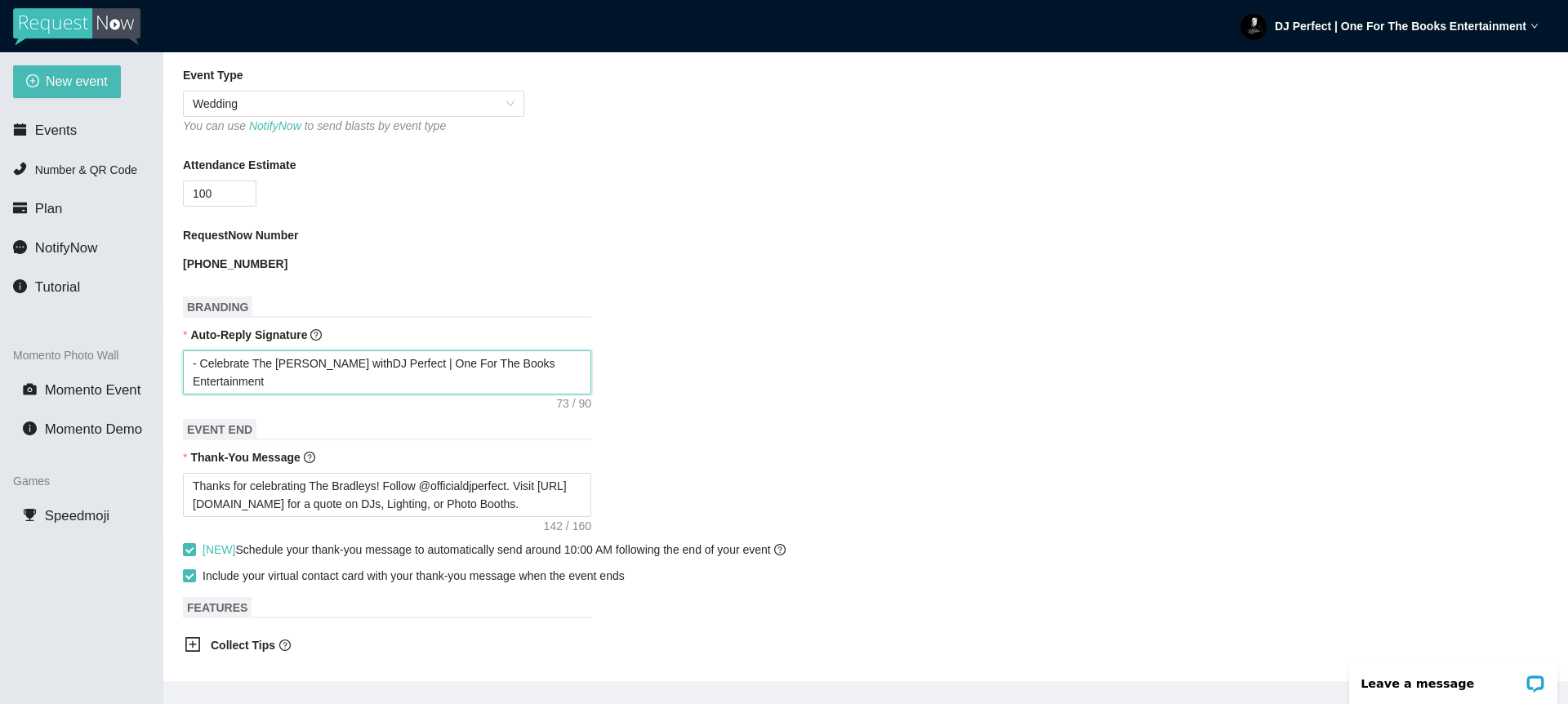
type textarea "- Celebrate The Bradleys with DJ Perfect | One For The Books Entertainment"
click at [729, 438] on form "Event Name Daryl and Monique Event Start Date 09/08/2025 Your event will accept…" at bounding box center [866, 412] width 1366 height 1316
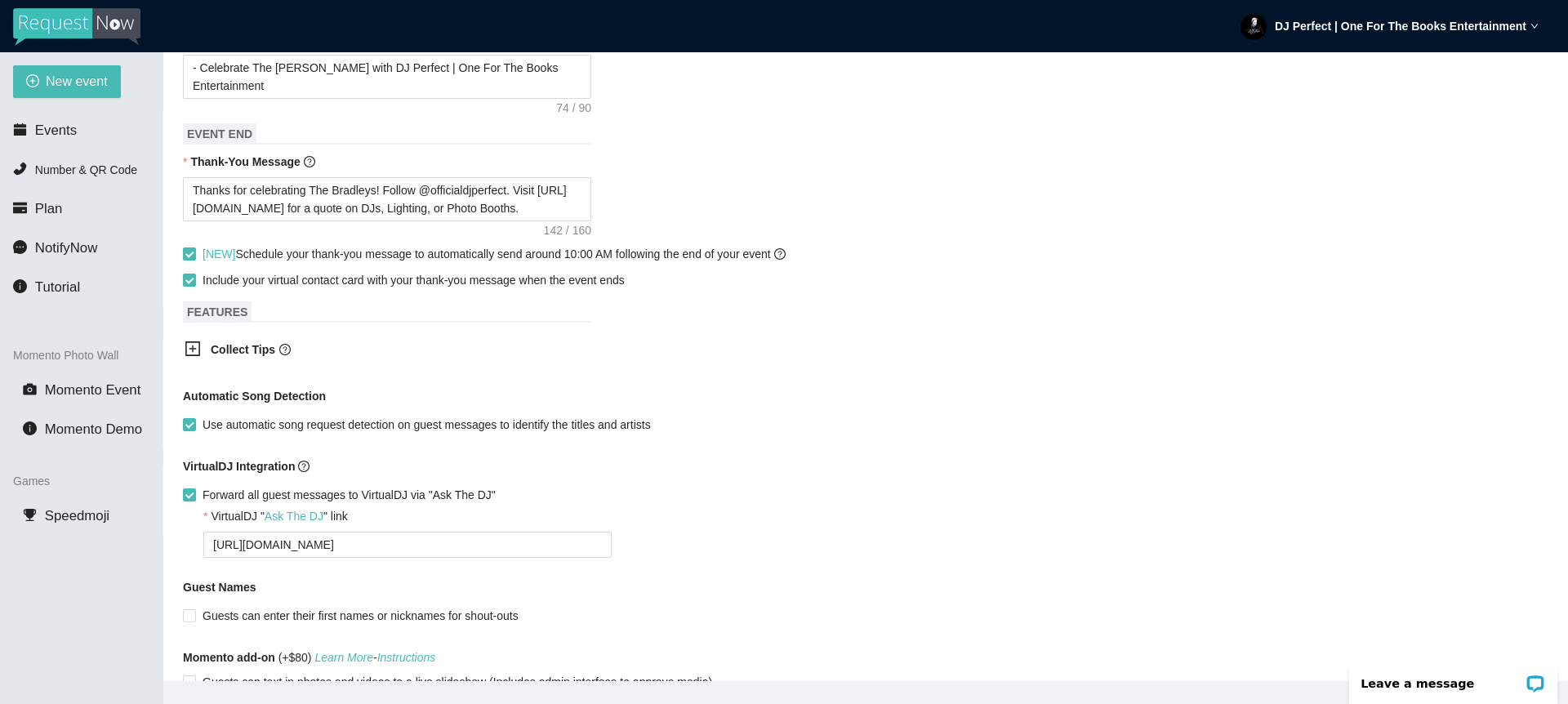
scroll to position [900, 0]
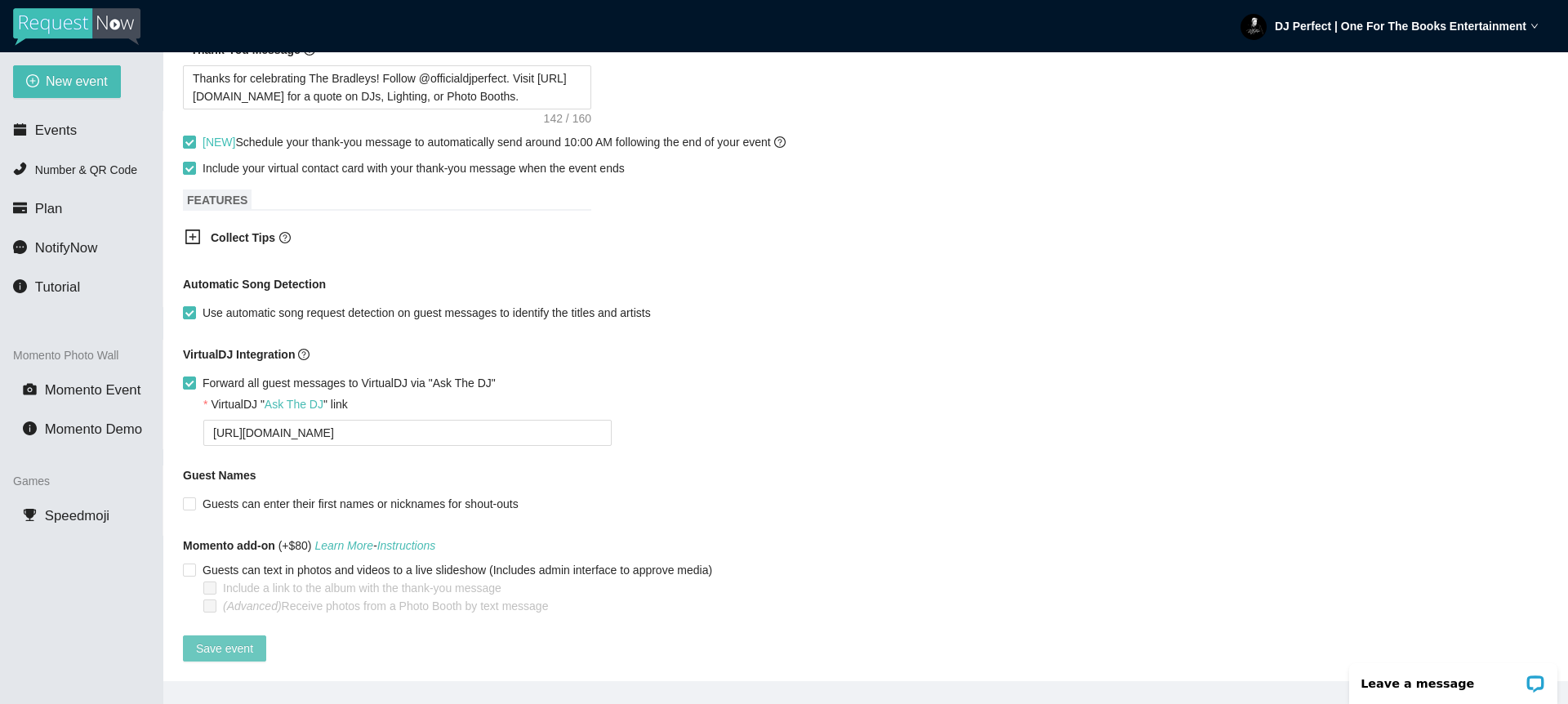
click at [240, 640] on span "Save event" at bounding box center [224, 649] width 57 height 18
click at [980, 277] on div "Automatic Song Detection" at bounding box center [866, 288] width 1366 height 25
